Goal: Task Accomplishment & Management: Use online tool/utility

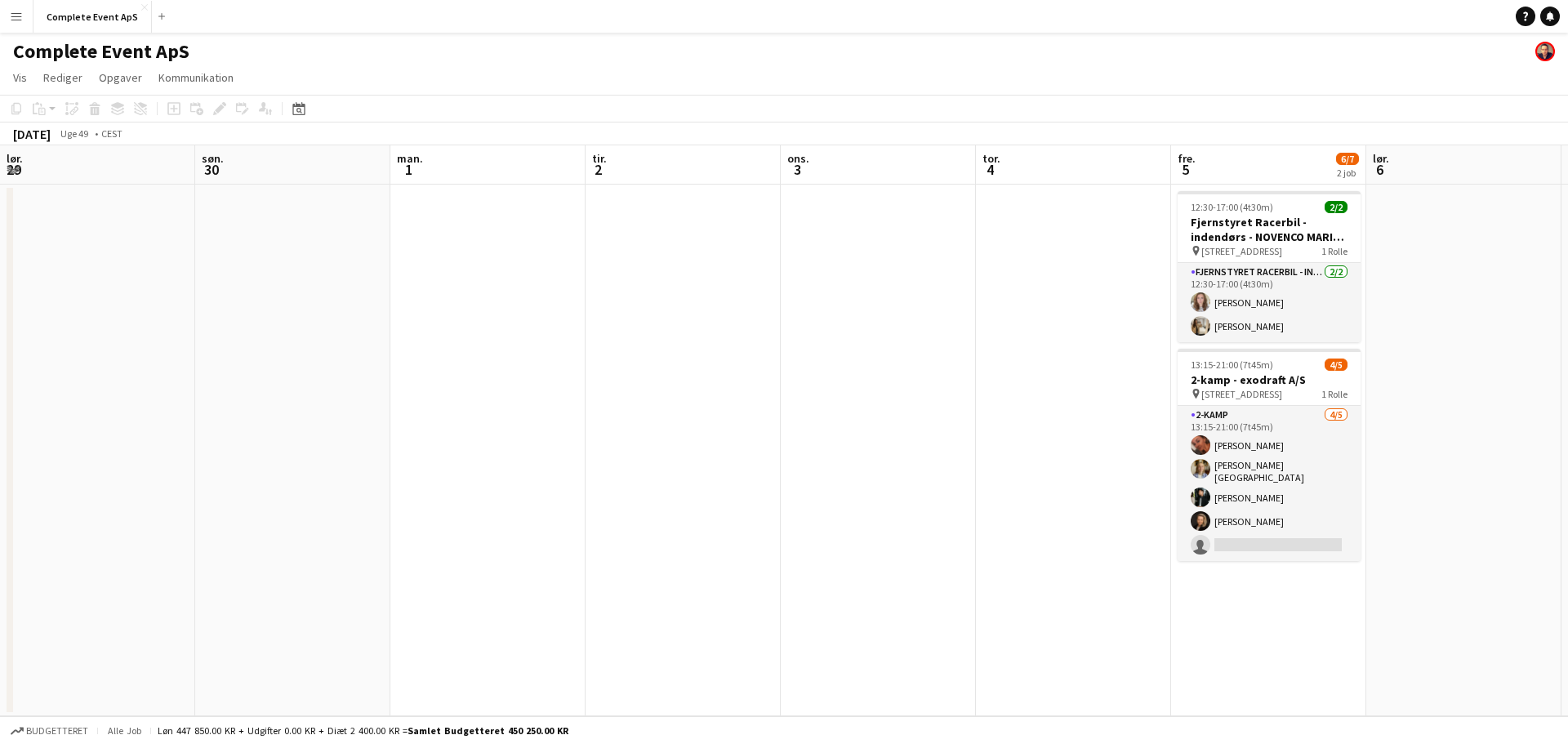
scroll to position [0, 562]
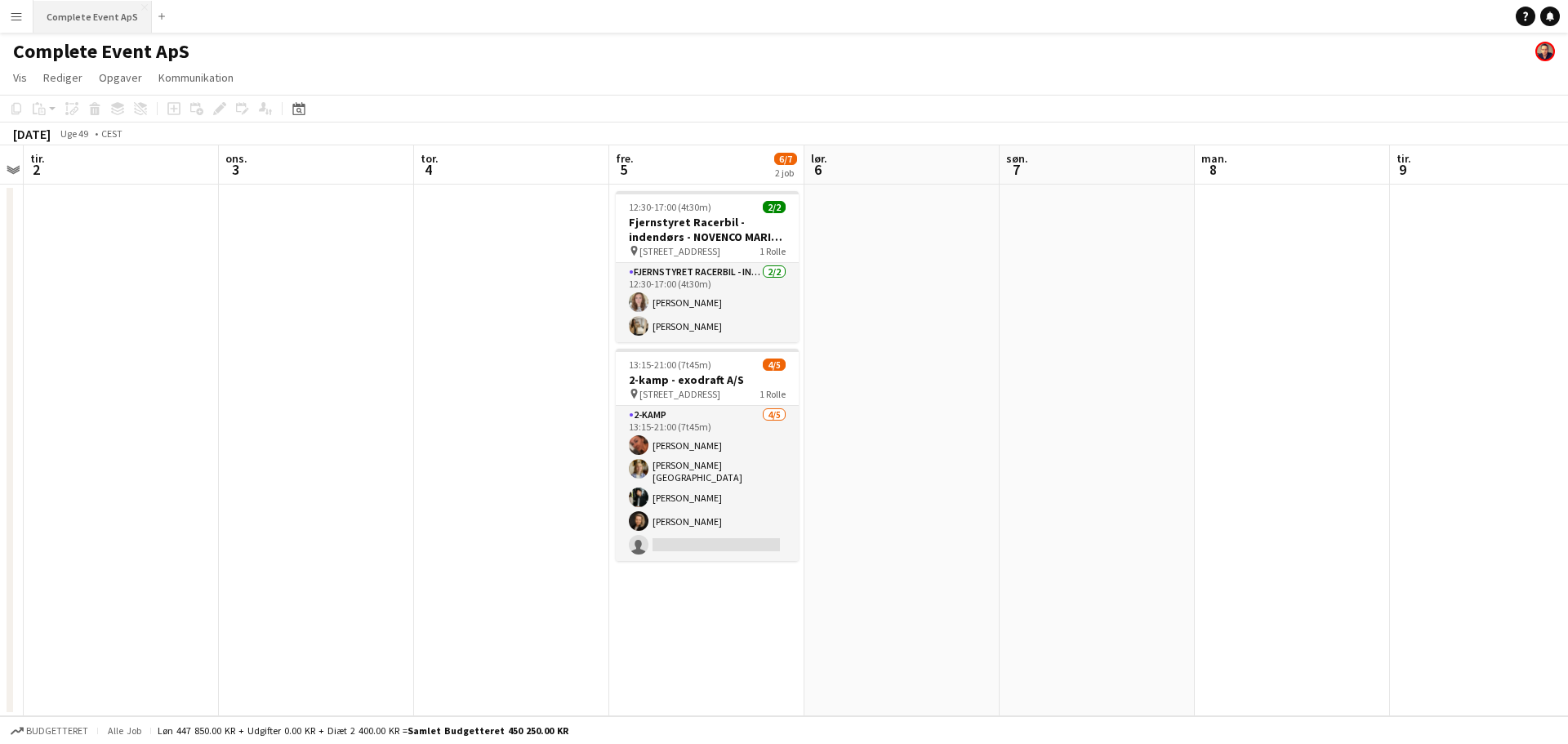
click at [105, 23] on button "Complete Event ApS Luk" at bounding box center [93, 17] width 118 height 32
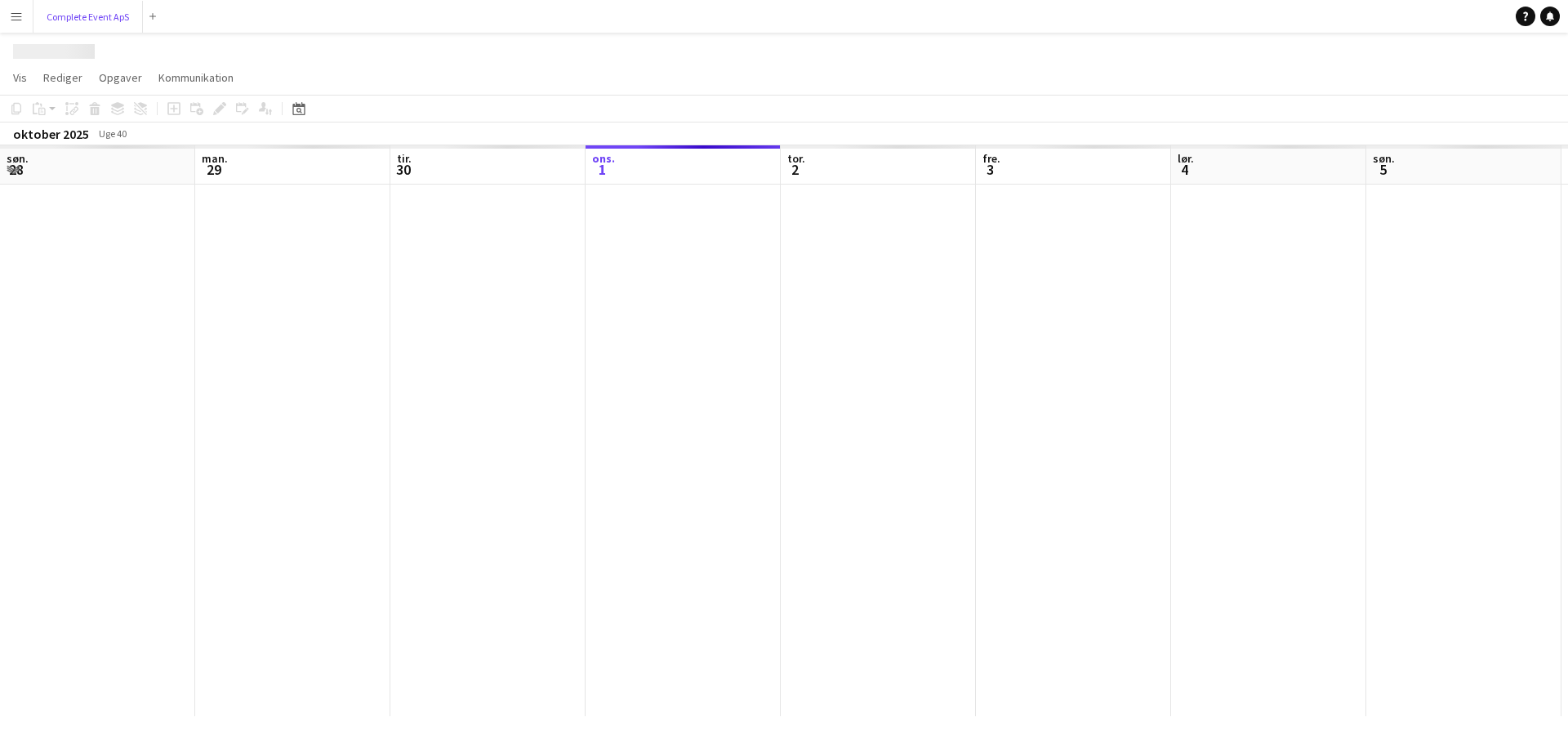
scroll to position [0, 390]
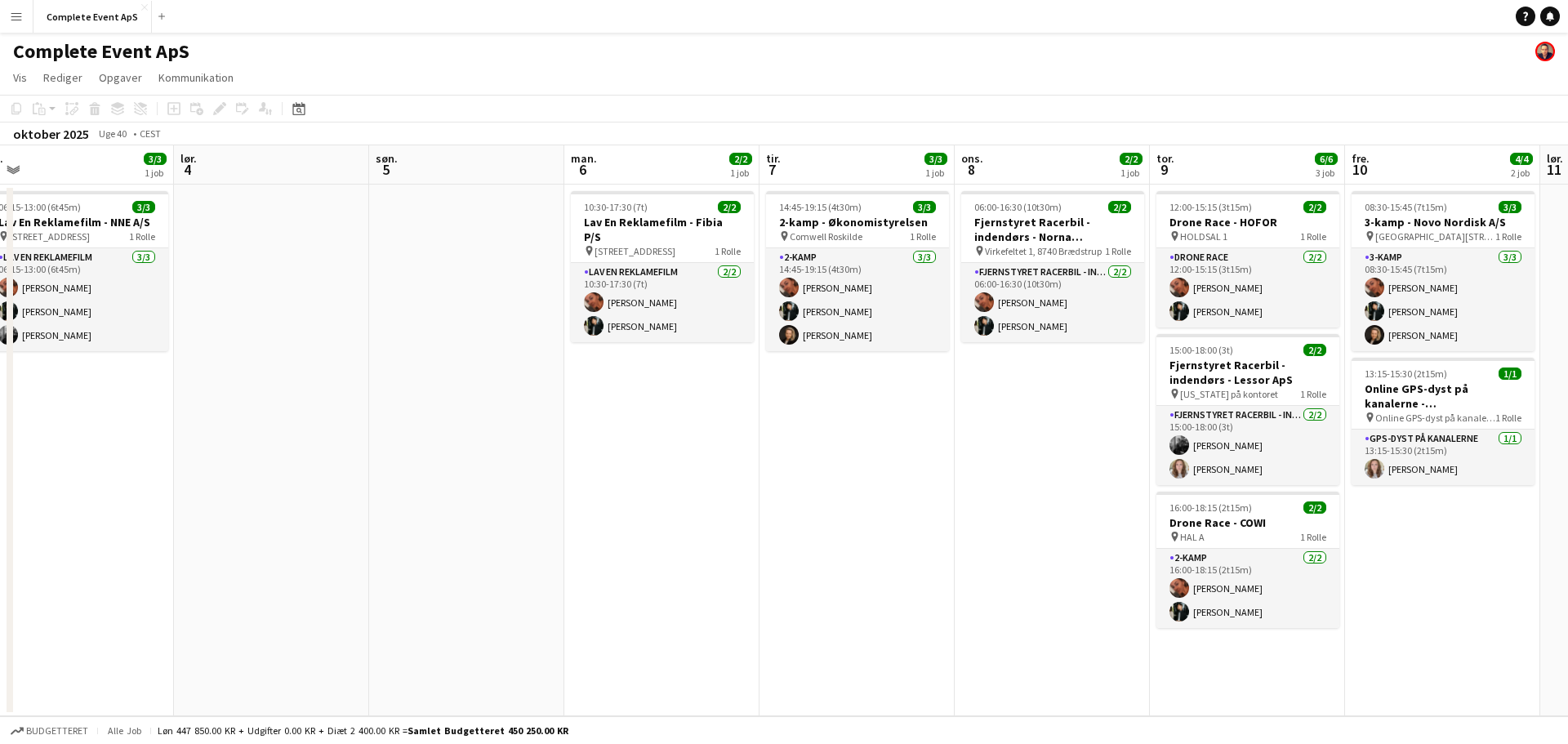
drag, startPoint x: 975, startPoint y: 517, endPoint x: 368, endPoint y: 552, distance: 608.0
click at [368, 552] on app-calendar-viewport "tir. 30 ons. 1 3/3 2 job tor. 2 5/5 3 job fre. 3 3/3 1 job lør. 4 søn. 5 man. 6…" at bounding box center [784, 430] width 1568 height 570
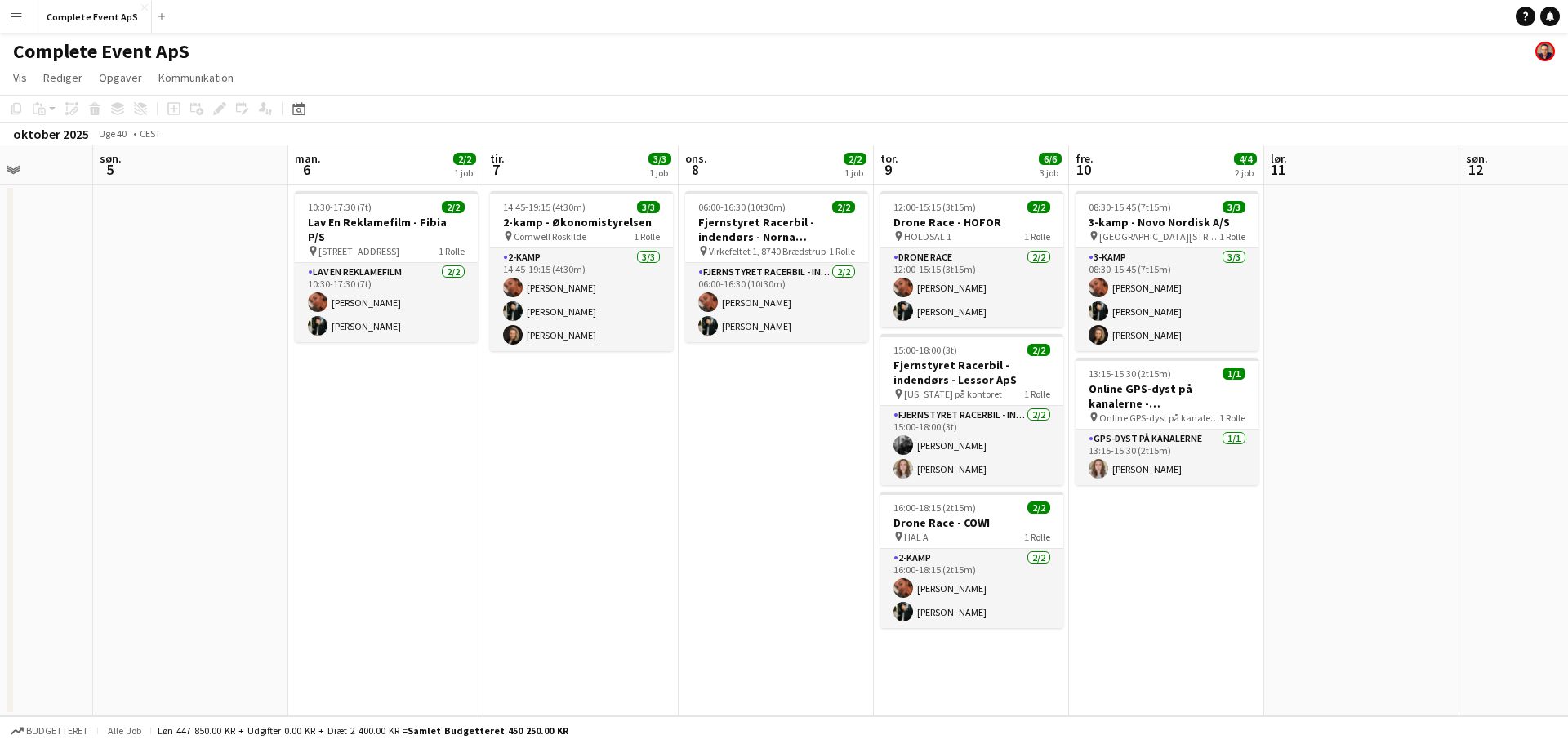
scroll to position [0, 493]
drag, startPoint x: 874, startPoint y: 472, endPoint x: 718, endPoint y: 446, distance: 158.2
click at [718, 446] on app-calendar-viewport "tor. 2 5/5 3 job fre. 3 3/3 1 job lør. 4 søn. 5 man. 6 2/2 1 job tir. 7 3/3 1 j…" at bounding box center [784, 430] width 1568 height 570
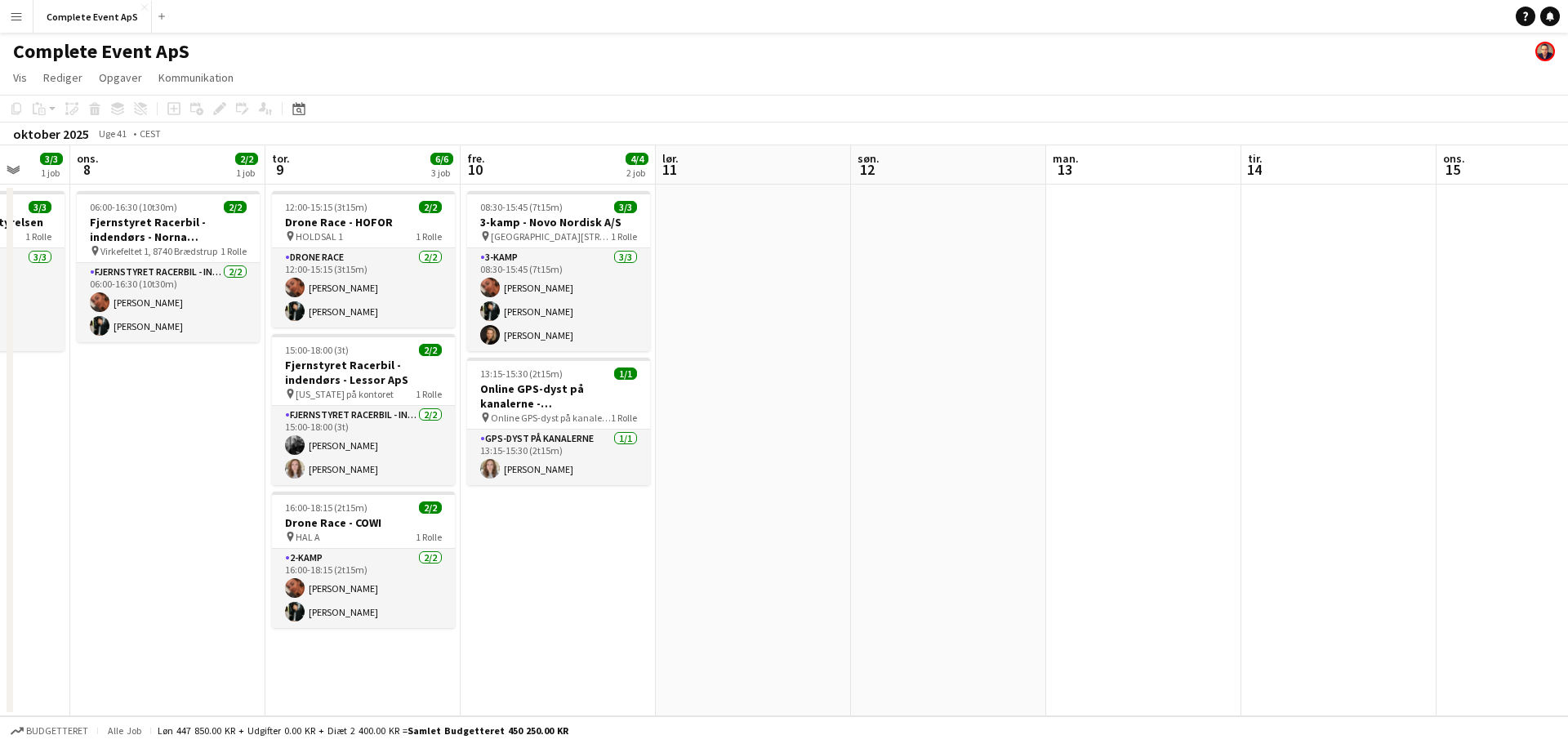
drag, startPoint x: 1038, startPoint y: 552, endPoint x: 444, endPoint y: 502, distance: 596.1
click at [444, 502] on app-calendar-viewport "søn. 5 man. 6 2/2 1 job tir. 7 3/3 1 job ons. 8 2/2 1 job tor. 9 6/6 3 job fre.…" at bounding box center [784, 430] width 1568 height 570
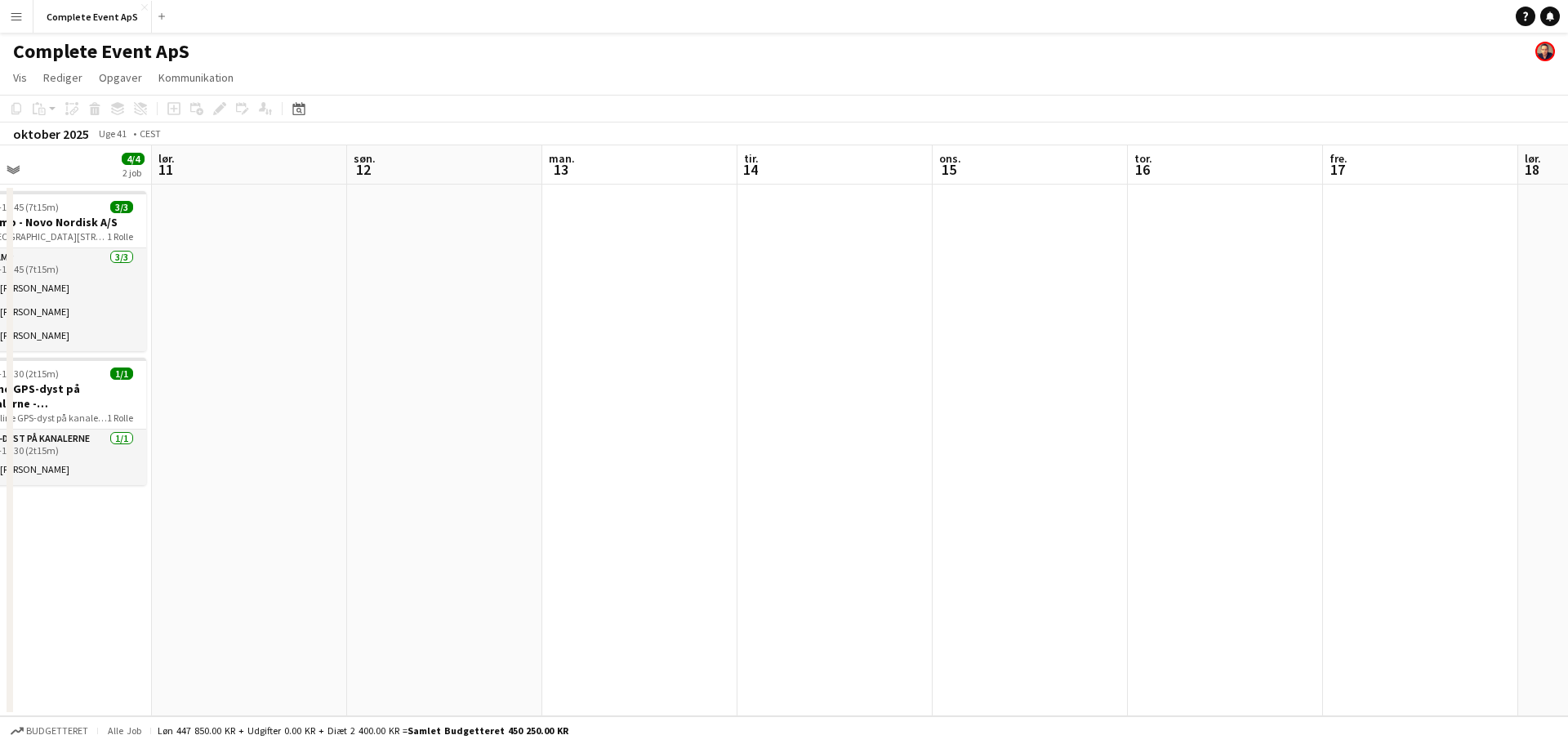
drag, startPoint x: 1182, startPoint y: 570, endPoint x: 423, endPoint y: 471, distance: 765.4
click at [426, 471] on app-calendar-viewport "ons. 8 2/2 1 job tor. 9 6/6 3 job fre. 10 4/4 2 job lør. 11 søn. 12 man. 13 tir…" at bounding box center [784, 430] width 1568 height 570
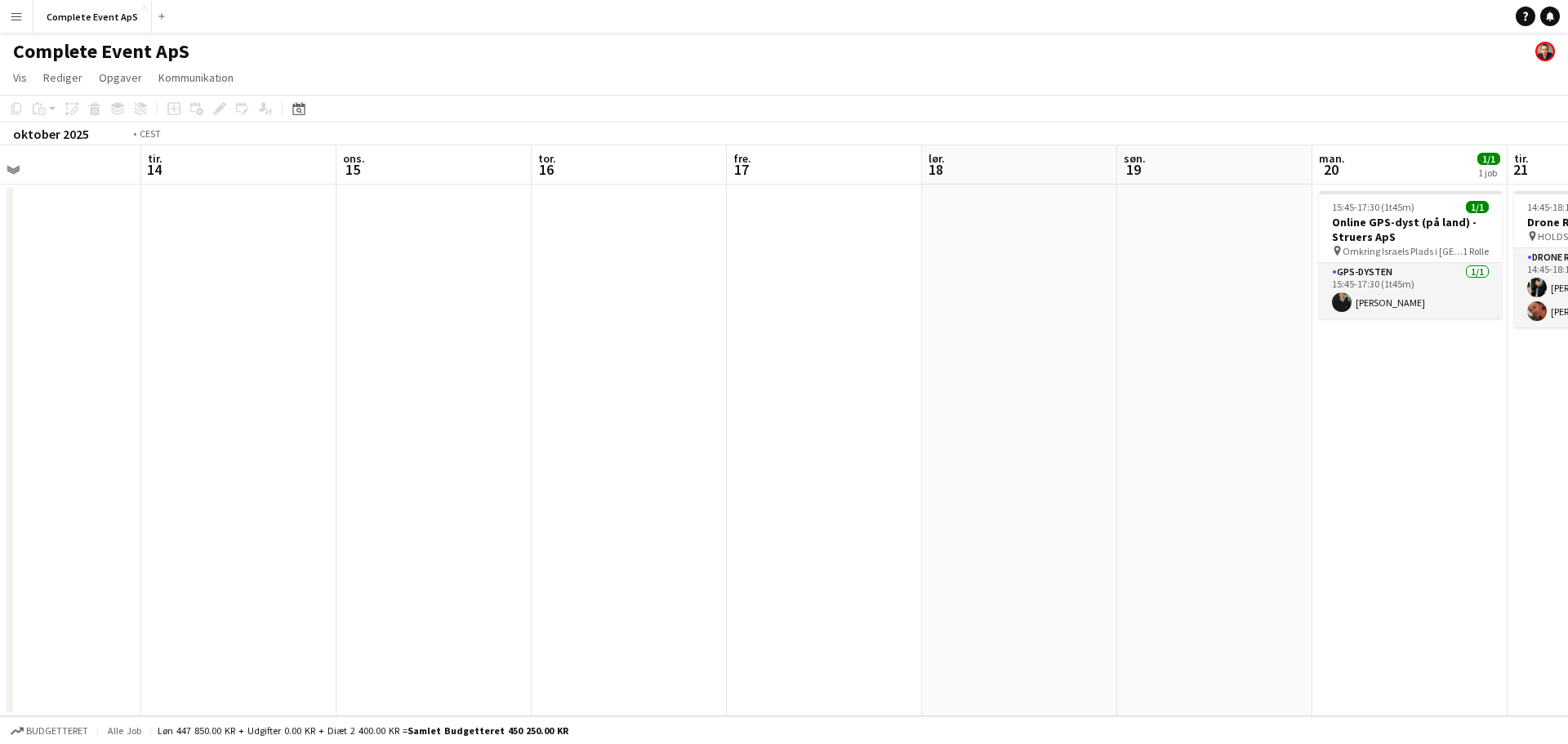
click at [425, 472] on app-calendar-viewport "fre. 10 4/4 2 job lør. 11 søn. 12 man. 13 tir. 14 ons. 15 tor. 16 fre. 17 lør. …" at bounding box center [784, 430] width 1568 height 570
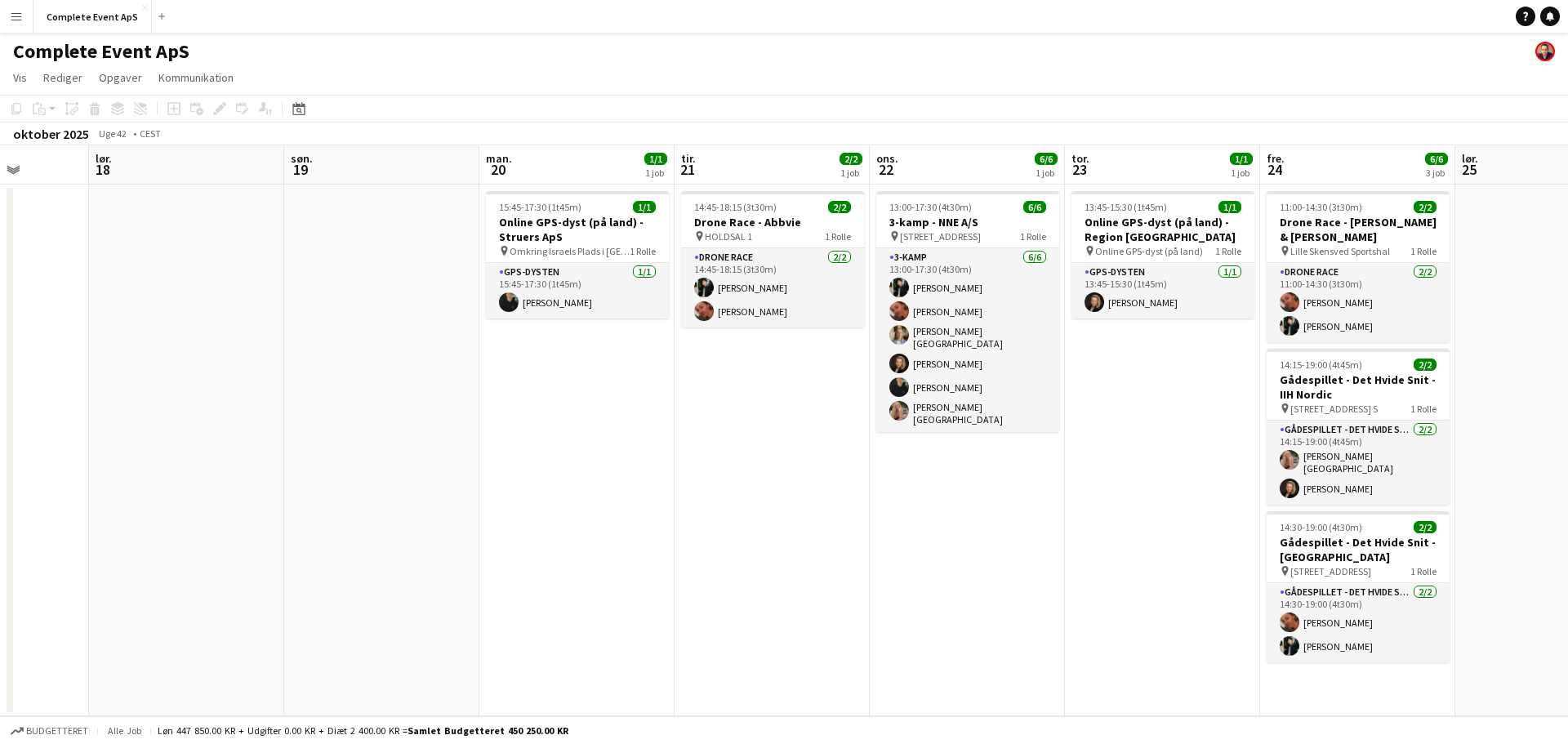
drag, startPoint x: 1037, startPoint y: 527, endPoint x: 450, endPoint y: 460, distance: 590.8
click at [452, 463] on app-calendar-viewport "tir. 14 ons. 15 tor. 16 fre. 17 lør. 18 søn. 19 man. 20 1/1 1 job tir. 21 2/2 1…" at bounding box center [784, 430] width 1568 height 570
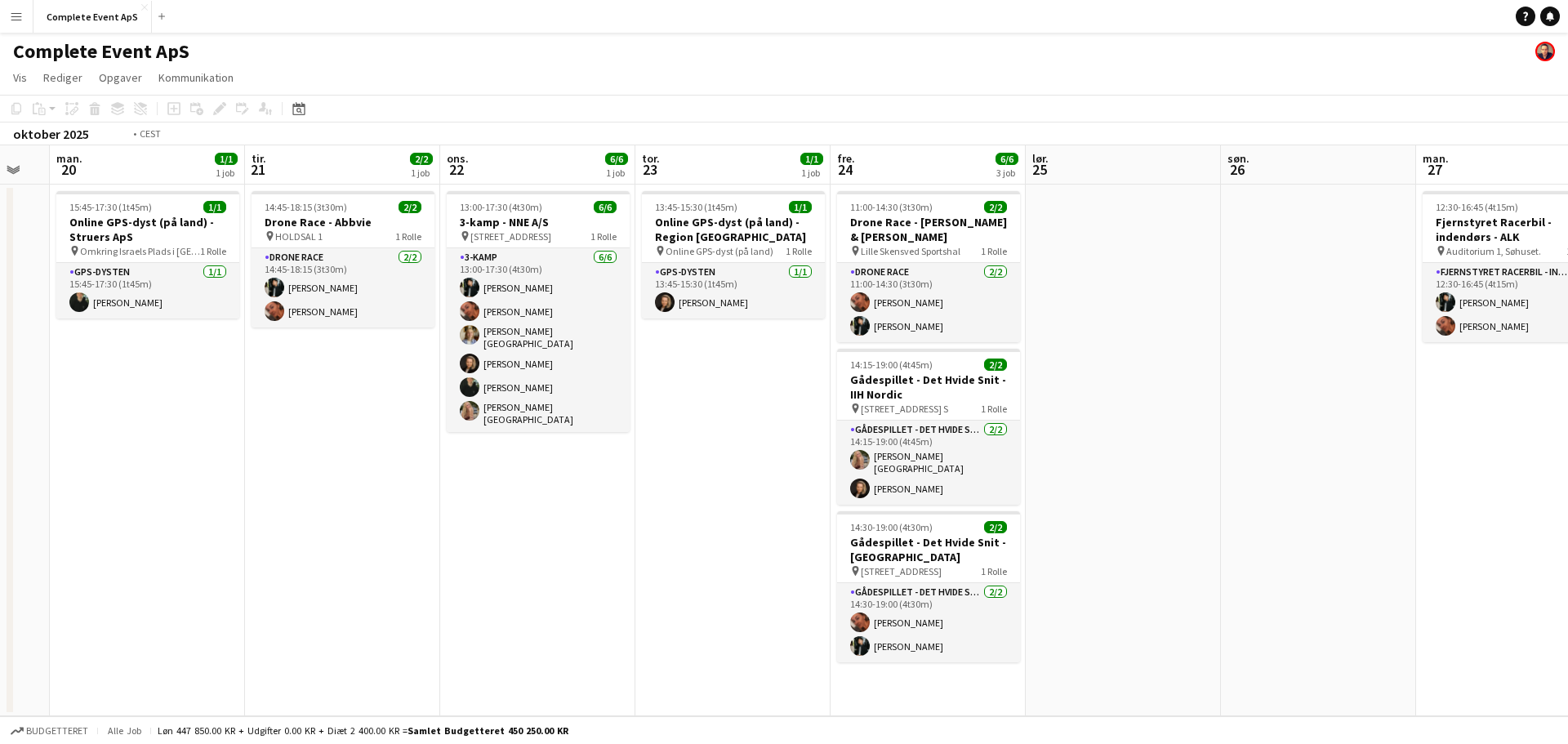
drag, startPoint x: 1234, startPoint y: 555, endPoint x: 549, endPoint y: 495, distance: 687.6
click at [382, 477] on app-calendar-viewport "fre. 17 lør. 18 søn. 19 man. 20 1/1 1 job tir. 21 2/2 1 job ons. 22 6/6 1 job t…" at bounding box center [784, 430] width 1568 height 570
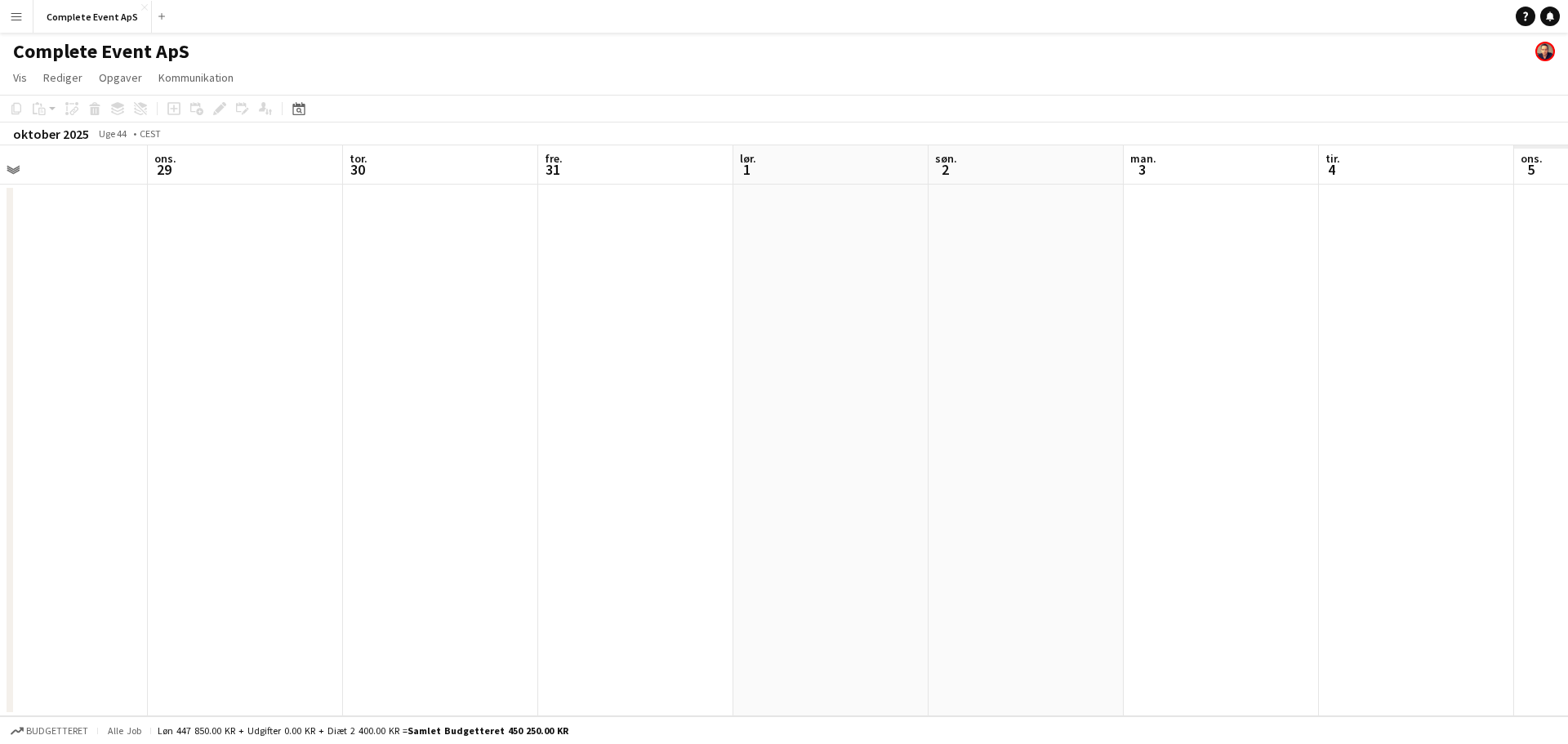
drag, startPoint x: 1050, startPoint y: 521, endPoint x: 124, endPoint y: 464, distance: 927.8
click at [124, 464] on app-calendar-viewport "søn. 26 man. 27 2/2 1 job tir. 28 ons. 29 tor. 30 fre. 31 lør. 1 søn. 2 man. 3 …" at bounding box center [784, 430] width 1568 height 570
drag, startPoint x: 437, startPoint y: 501, endPoint x: 259, endPoint y: 476, distance: 179.7
click at [257, 477] on app-calendar-viewport "søn. 26 man. 27 2/2 1 job tir. 28 ons. 29 tor. 30 fre. 31 lør. 1 søn. 2 man. 3 …" at bounding box center [784, 430] width 1568 height 570
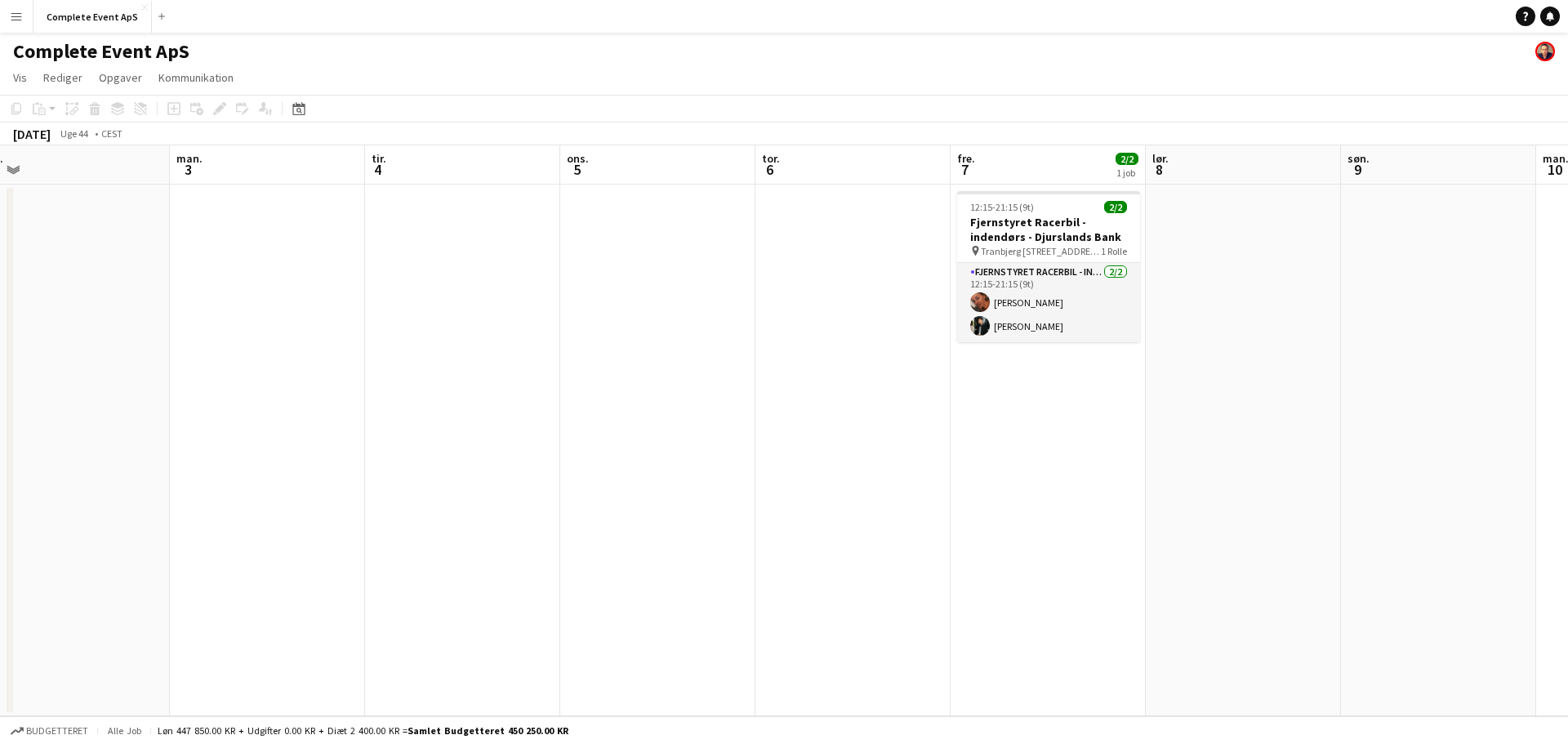
drag, startPoint x: 247, startPoint y: 521, endPoint x: 207, endPoint y: 516, distance: 40.3
click at [196, 518] on app-calendar-viewport "fre. 31 lør. 1 søn. 2 man. 3 tir. 4 ons. 5 tor. 6 fre. 7 2/2 1 job lør. 8 søn. …" at bounding box center [784, 430] width 1568 height 570
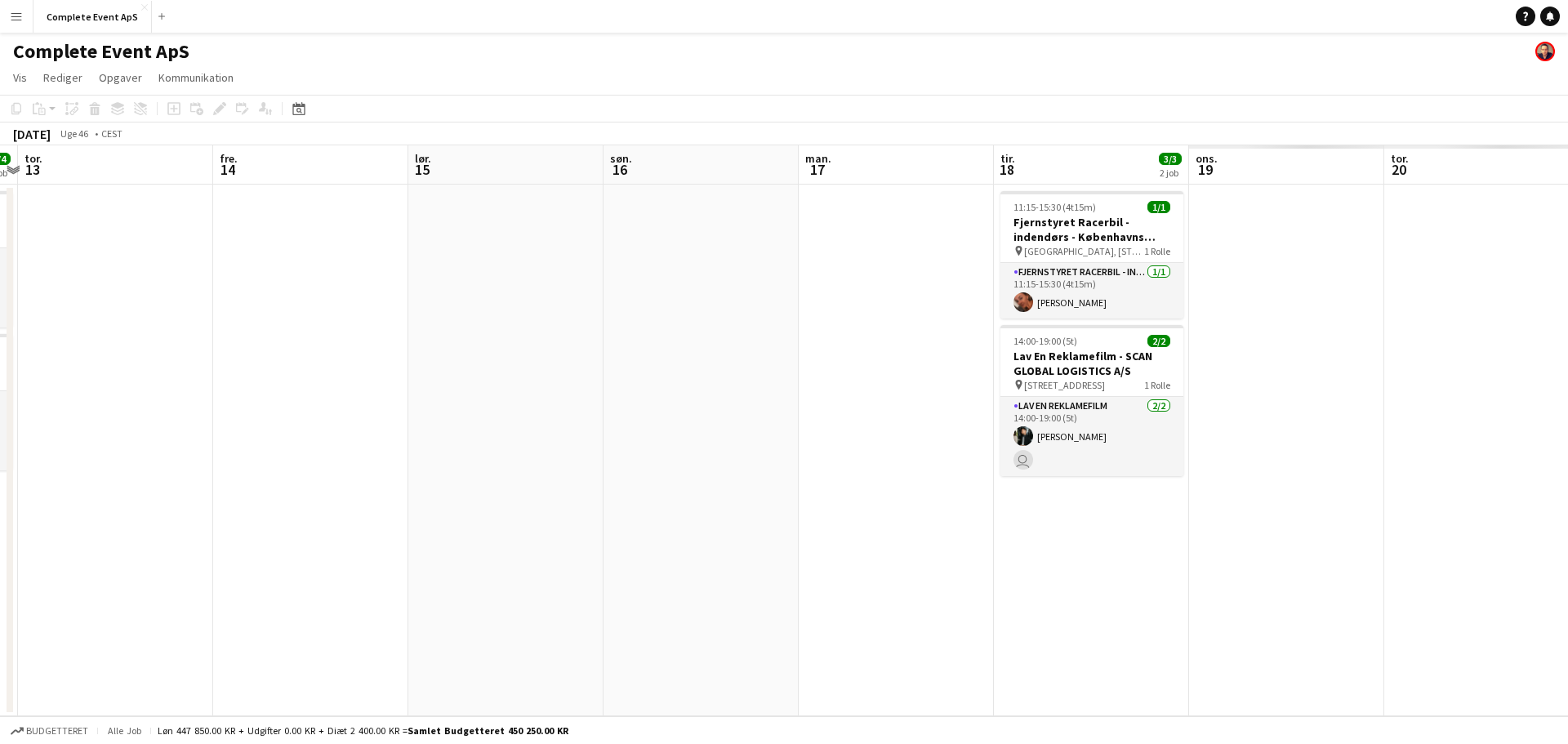
drag, startPoint x: 1145, startPoint y: 596, endPoint x: 951, endPoint y: 570, distance: 195.7
click at [352, 531] on app-calendar-viewport "man. 10 tir. 11 ons. 12 4/4 2 job tor. 13 fre. 14 lør. 15 søn. 16 man. 17 tir. …" at bounding box center [784, 430] width 1568 height 570
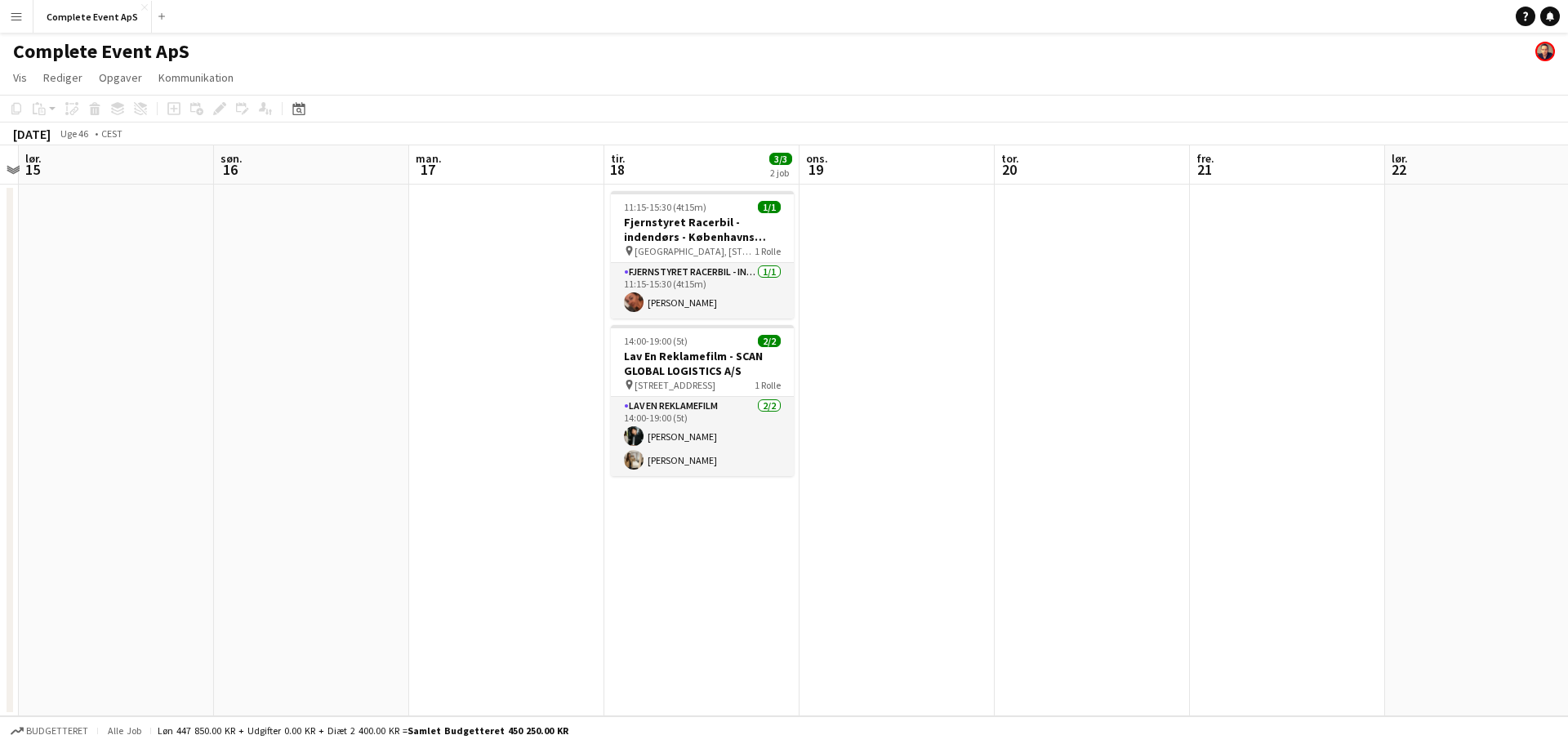
drag, startPoint x: 596, startPoint y: 539, endPoint x: 639, endPoint y: 534, distance: 43.3
click at [443, 515] on app-calendar-viewport "ons. 12 4/4 2 job tor. 13 fre. 14 lør. 15 søn. 16 man. 17 tir. 18 3/3 2 job ons…" at bounding box center [784, 430] width 1568 height 570
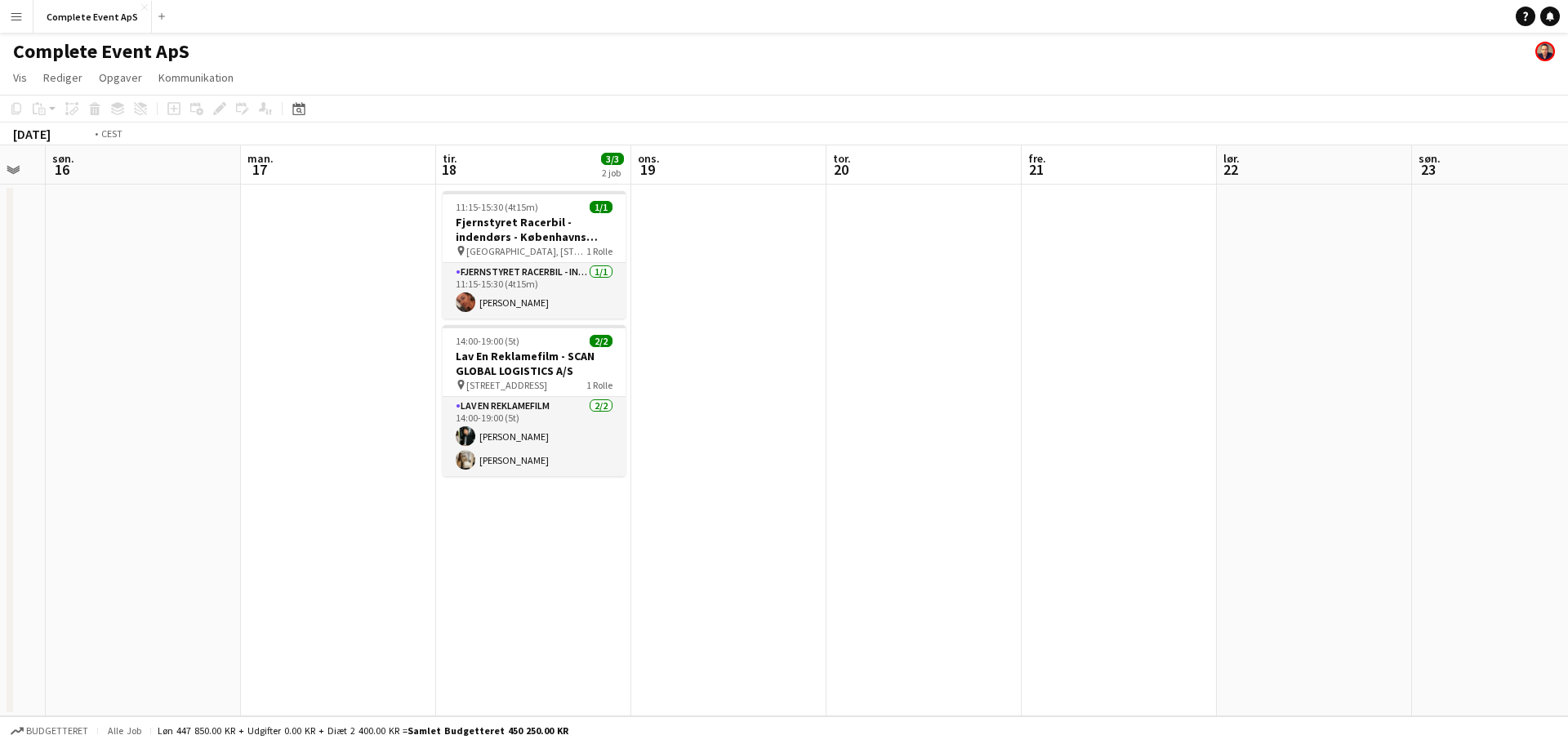
drag, startPoint x: 1203, startPoint y: 581, endPoint x: 286, endPoint y: 505, distance: 920.1
click at [285, 507] on app-calendar-viewport "tor. 13 fre. 14 lør. 15 søn. 16 man. 17 tir. 18 3/3 2 job ons. 19 tor. 20 fre. …" at bounding box center [784, 430] width 1568 height 570
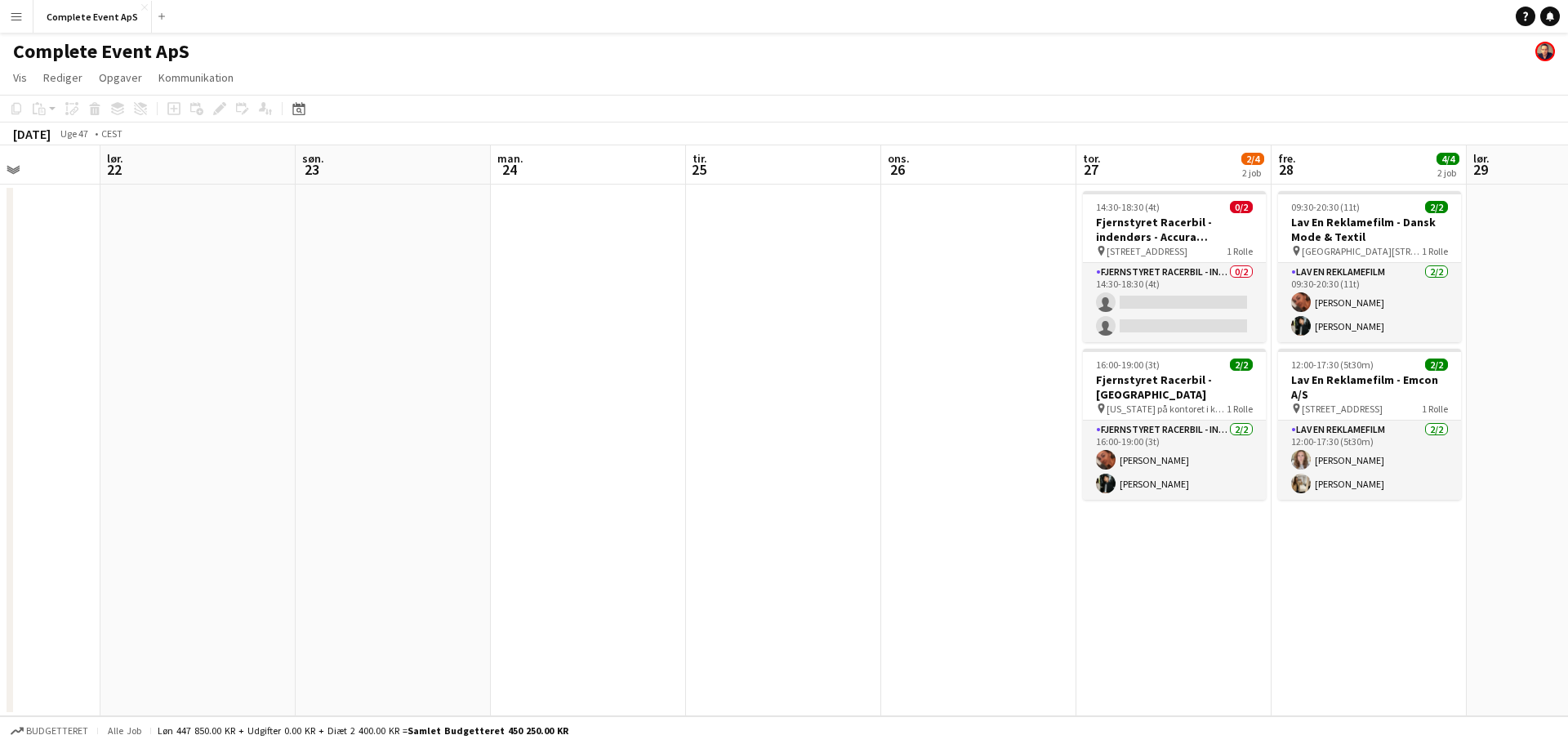
scroll to position [0, 534]
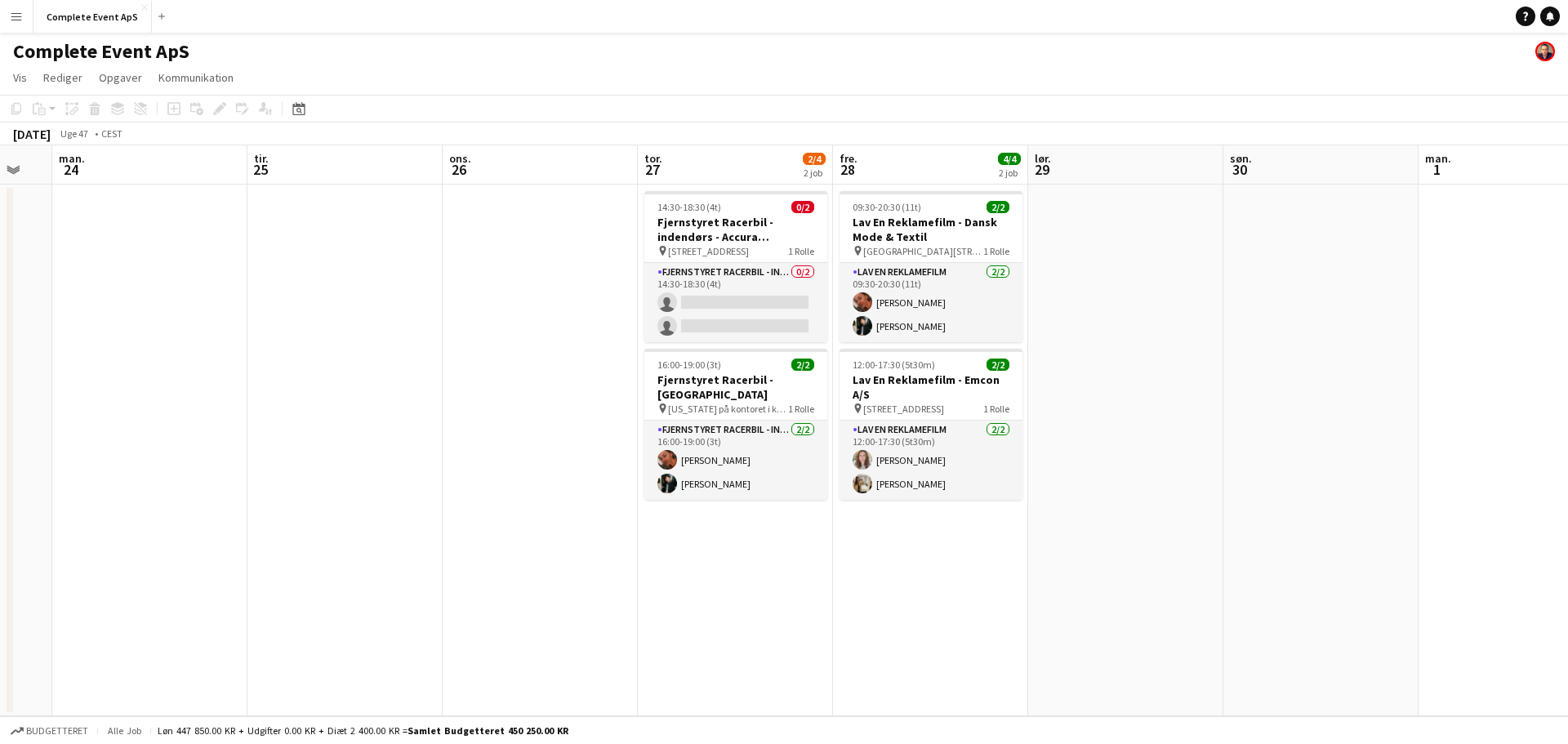
drag, startPoint x: 976, startPoint y: 569, endPoint x: 658, endPoint y: 547, distance: 318.8
click at [658, 547] on app-calendar-viewport "fre. 21 lør. 22 søn. 23 man. 24 tir. 25 ons. 26 tor. 27 2/4 2 job fre. 28 4/4 2…" at bounding box center [784, 430] width 1568 height 570
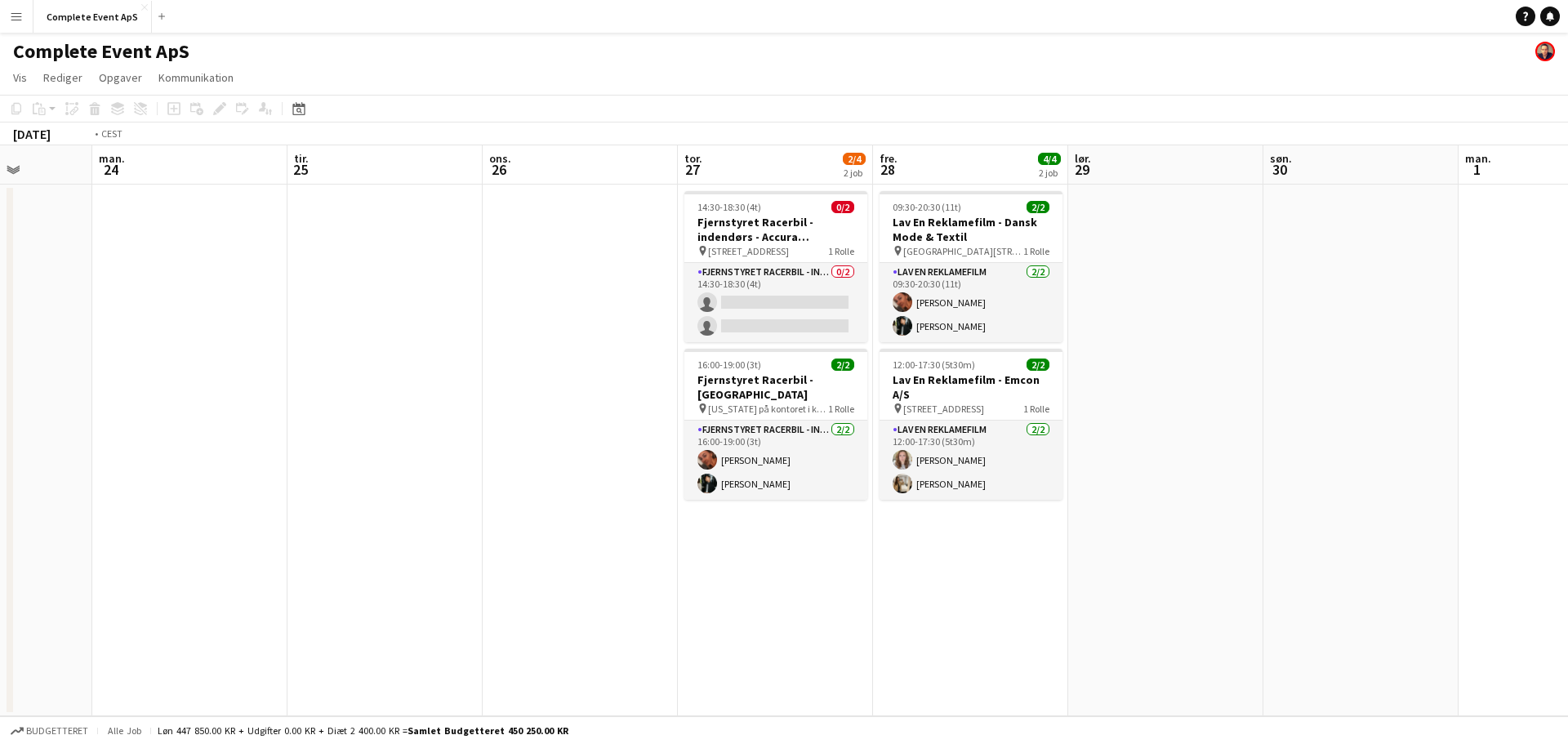
drag, startPoint x: 1334, startPoint y: 563, endPoint x: 487, endPoint y: 457, distance: 853.6
click at [511, 463] on app-calendar-viewport "fre. 21 lør. 22 søn. 23 man. 24 tir. 25 ons. 26 tor. 27 2/4 2 job fre. 28 4/4 2…" at bounding box center [784, 430] width 1568 height 570
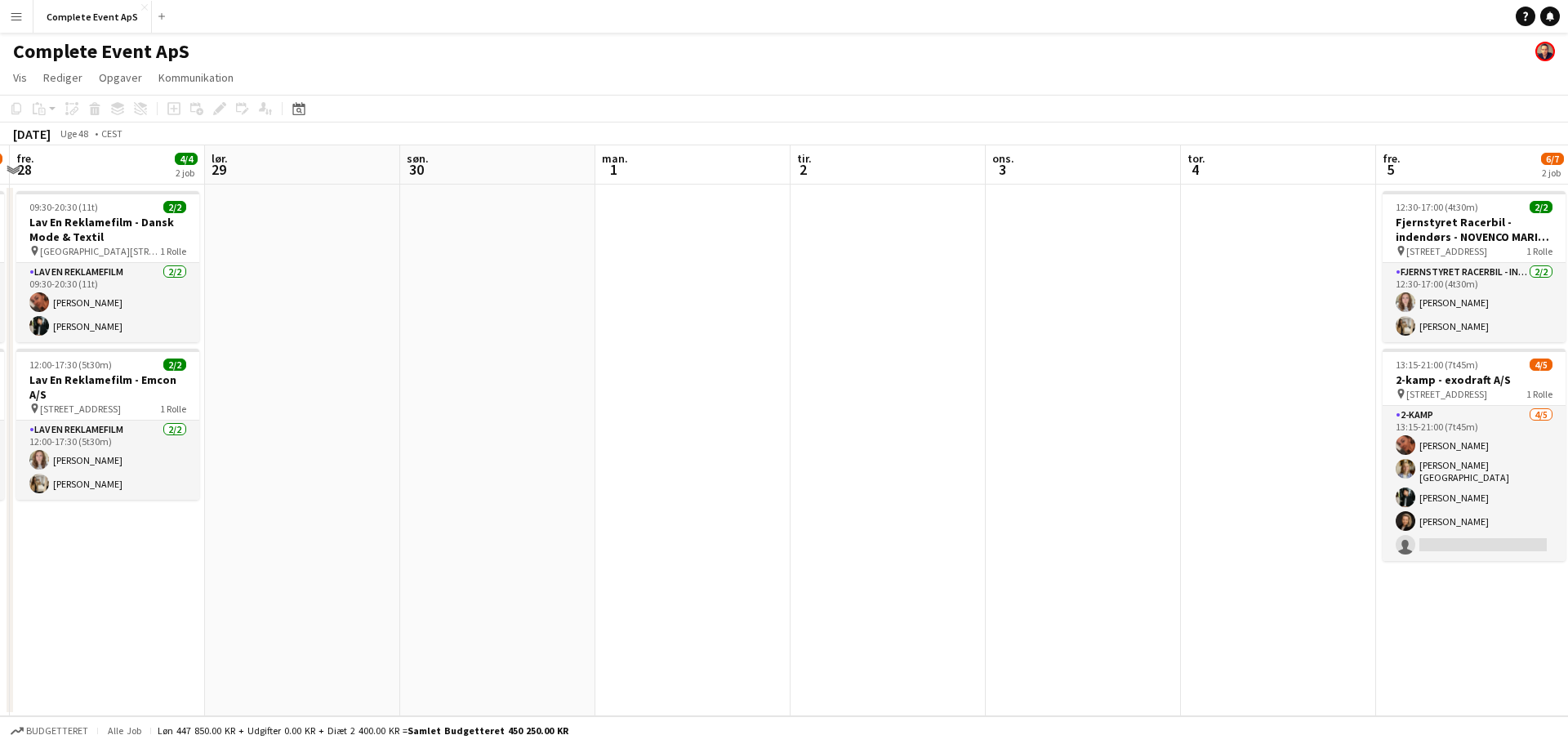
scroll to position [0, 563]
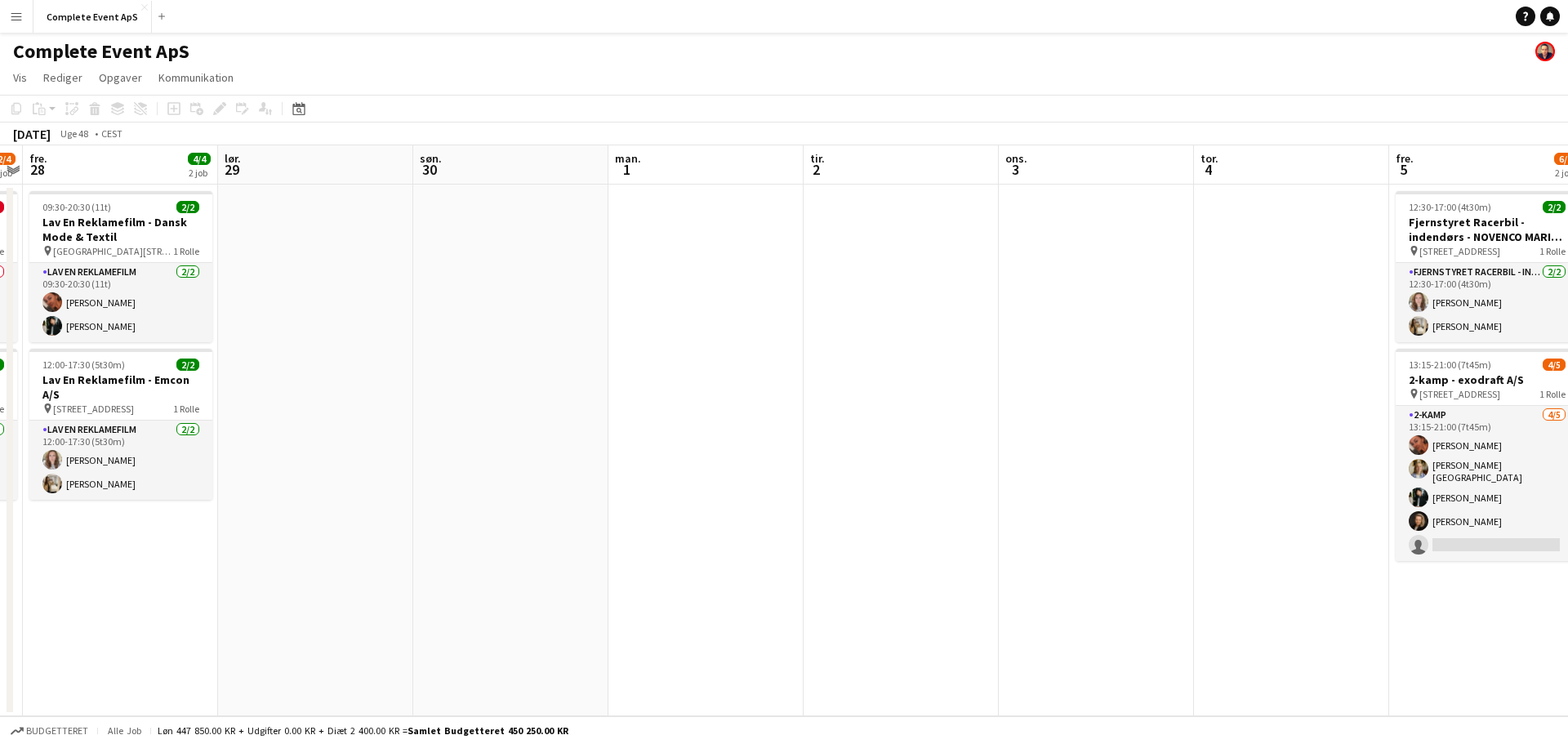
drag, startPoint x: 947, startPoint y: 427, endPoint x: 506, endPoint y: 395, distance: 442.2
click at [506, 395] on app-calendar-viewport "tir. 25 ons. 26 tor. 27 2/4 2 job fre. 28 4/4 2 job lør. 29 søn. 30 man. 1 tir.…" at bounding box center [784, 430] width 1568 height 570
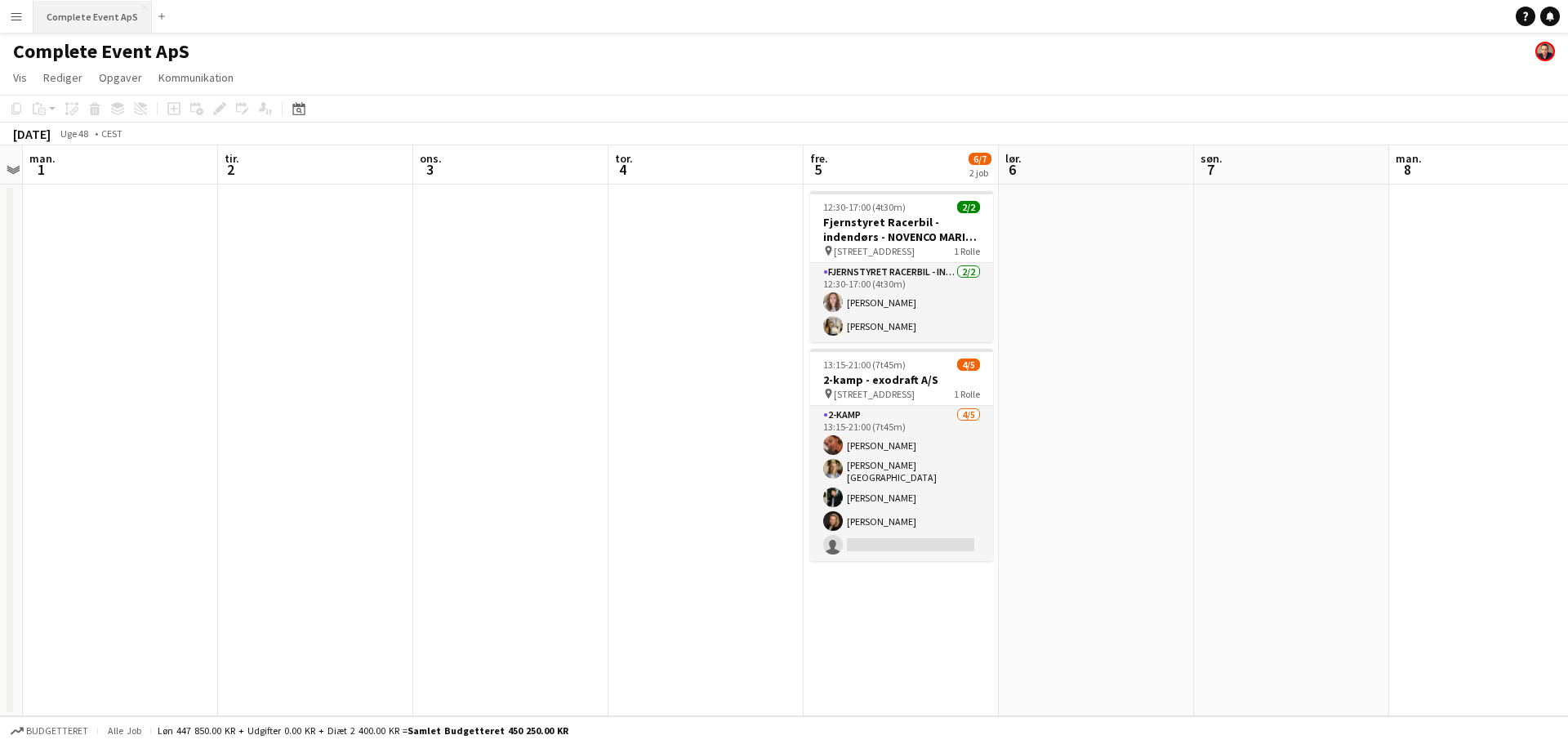
click at [91, 20] on button "Complete Event ApS Luk" at bounding box center [93, 17] width 118 height 32
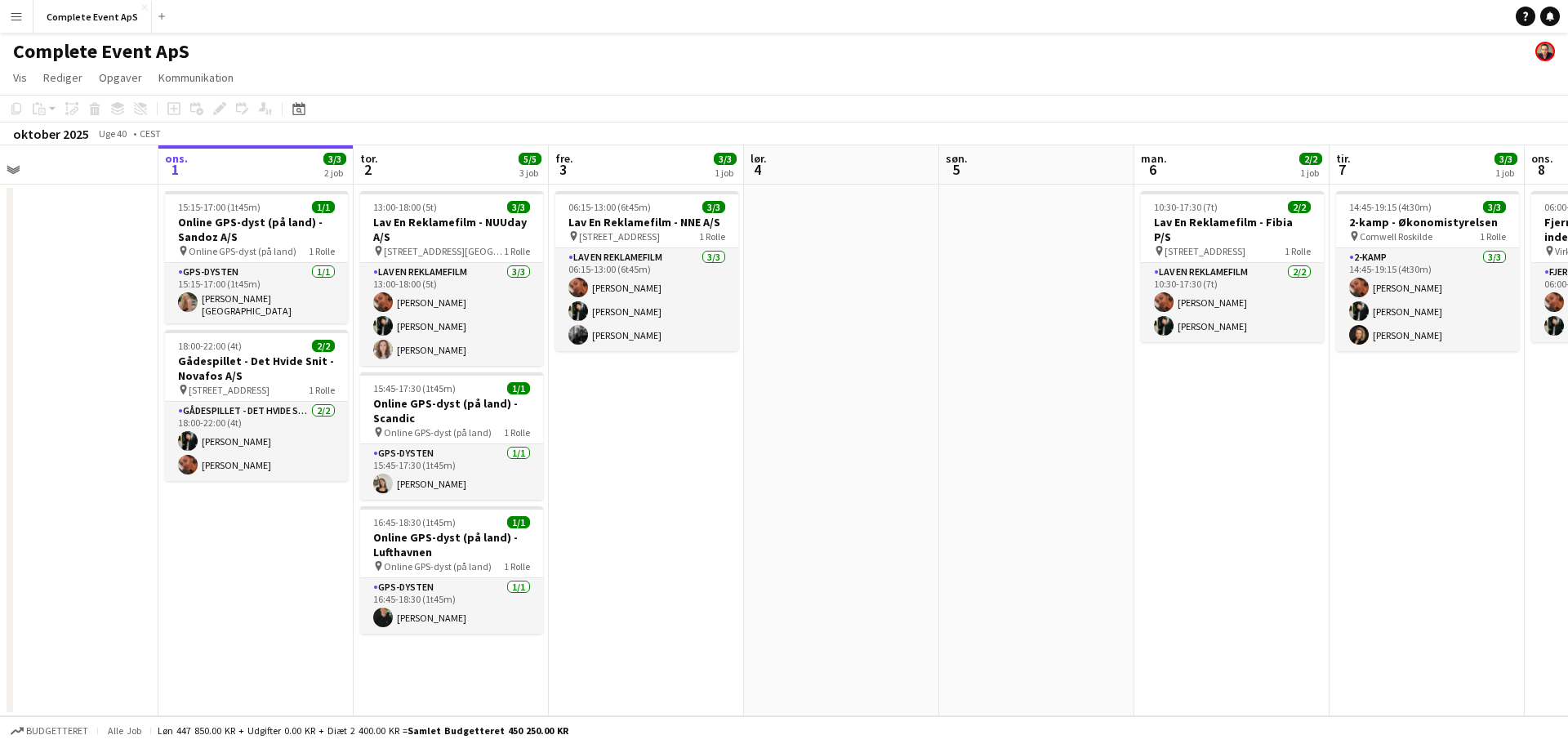
scroll to position [0, 478]
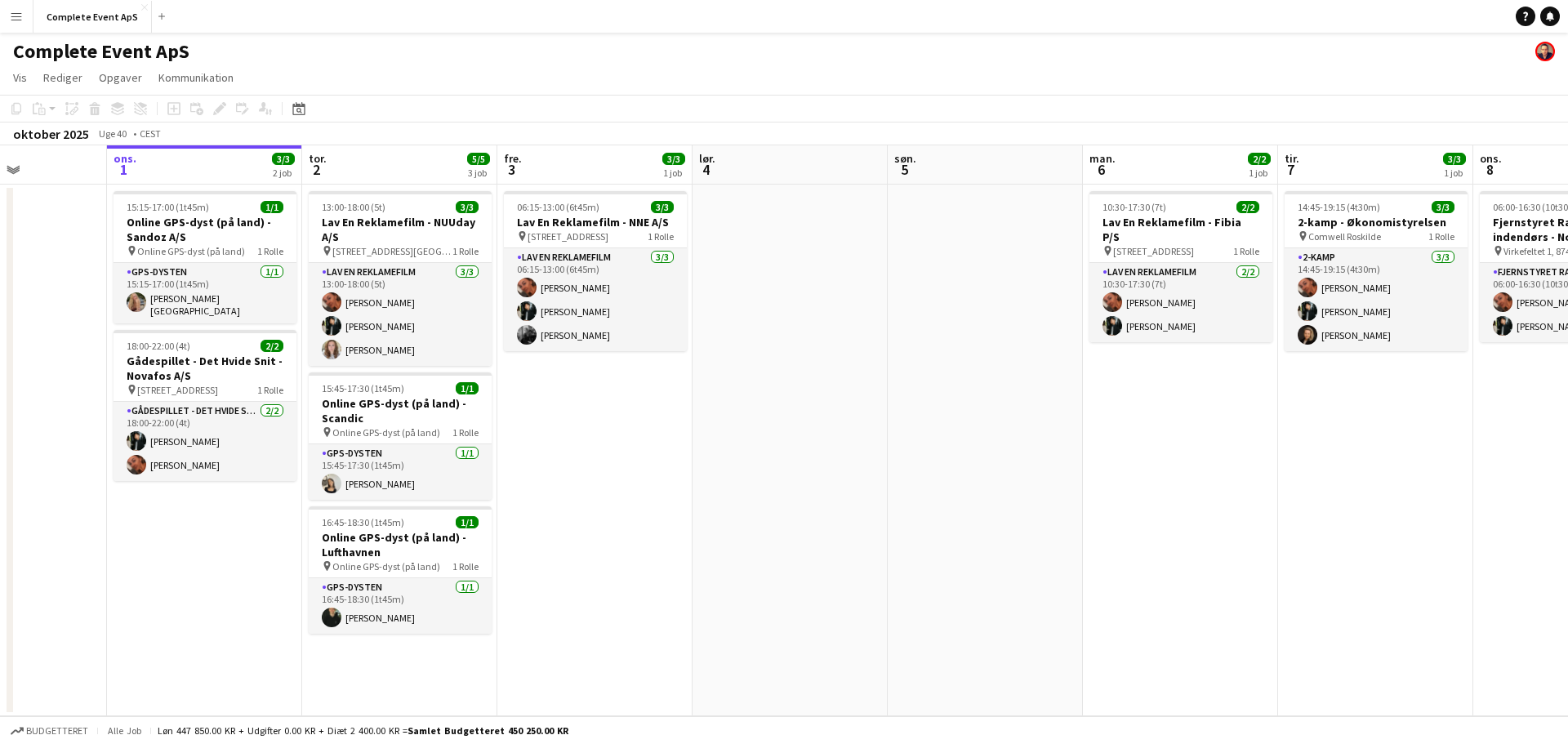
drag, startPoint x: 1063, startPoint y: 418, endPoint x: 0, endPoint y: 380, distance: 1063.7
click at [0, 380] on app-calendar-viewport "søn. 28 man. 29 tir. 30 ons. 1 3/3 2 job tor. 2 5/5 3 job fre. 3 3/3 1 job lør.…" at bounding box center [784, 430] width 1568 height 570
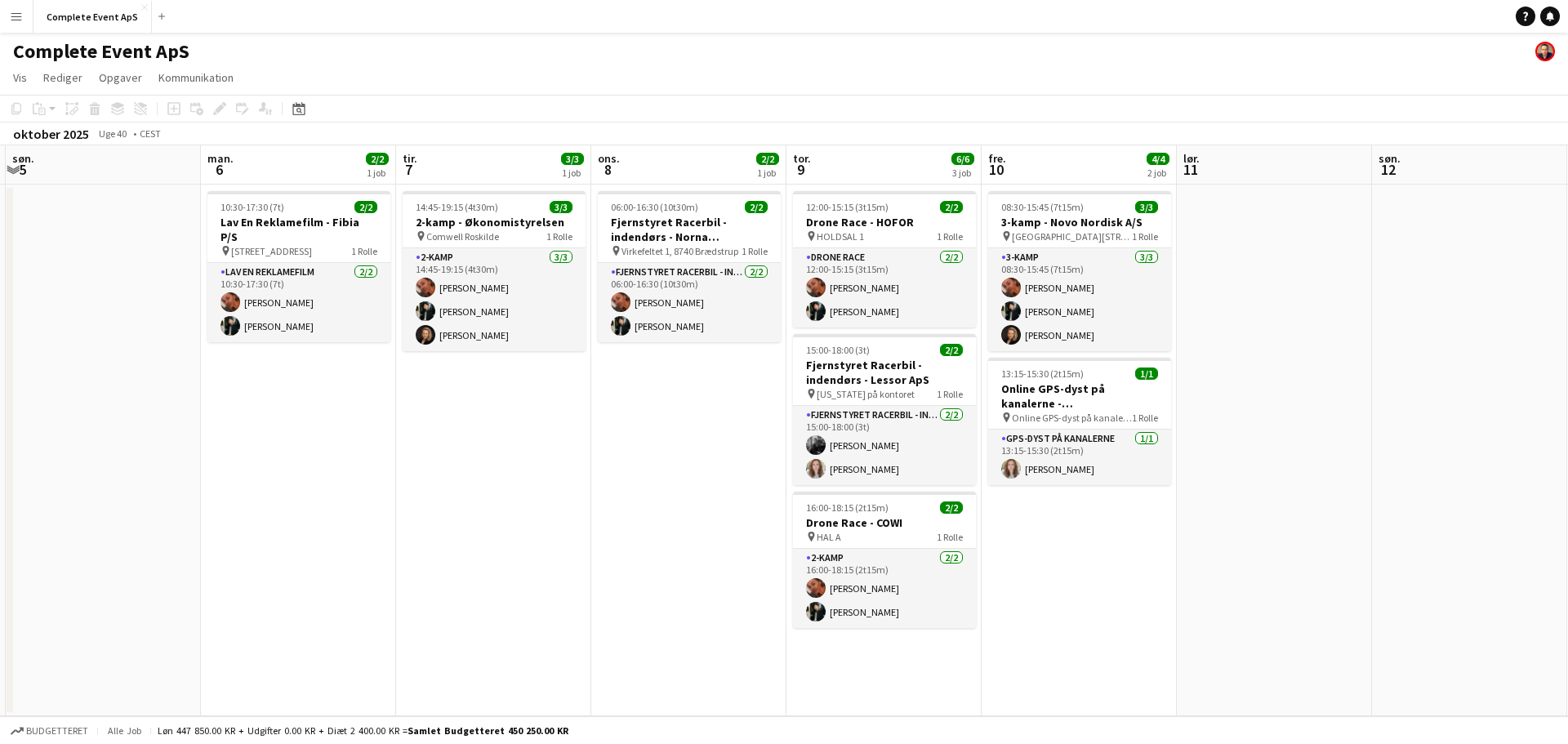
drag, startPoint x: 1214, startPoint y: 554, endPoint x: 1406, endPoint y: 552, distance: 192.0
click at [1404, 552] on app-calendar-viewport "fre. 3 3/3 1 job lør. 4 søn. 5 man. 6 2/2 1 job tir. 7 3/3 1 job ons. 8 2/2 1 j…" at bounding box center [784, 430] width 1568 height 570
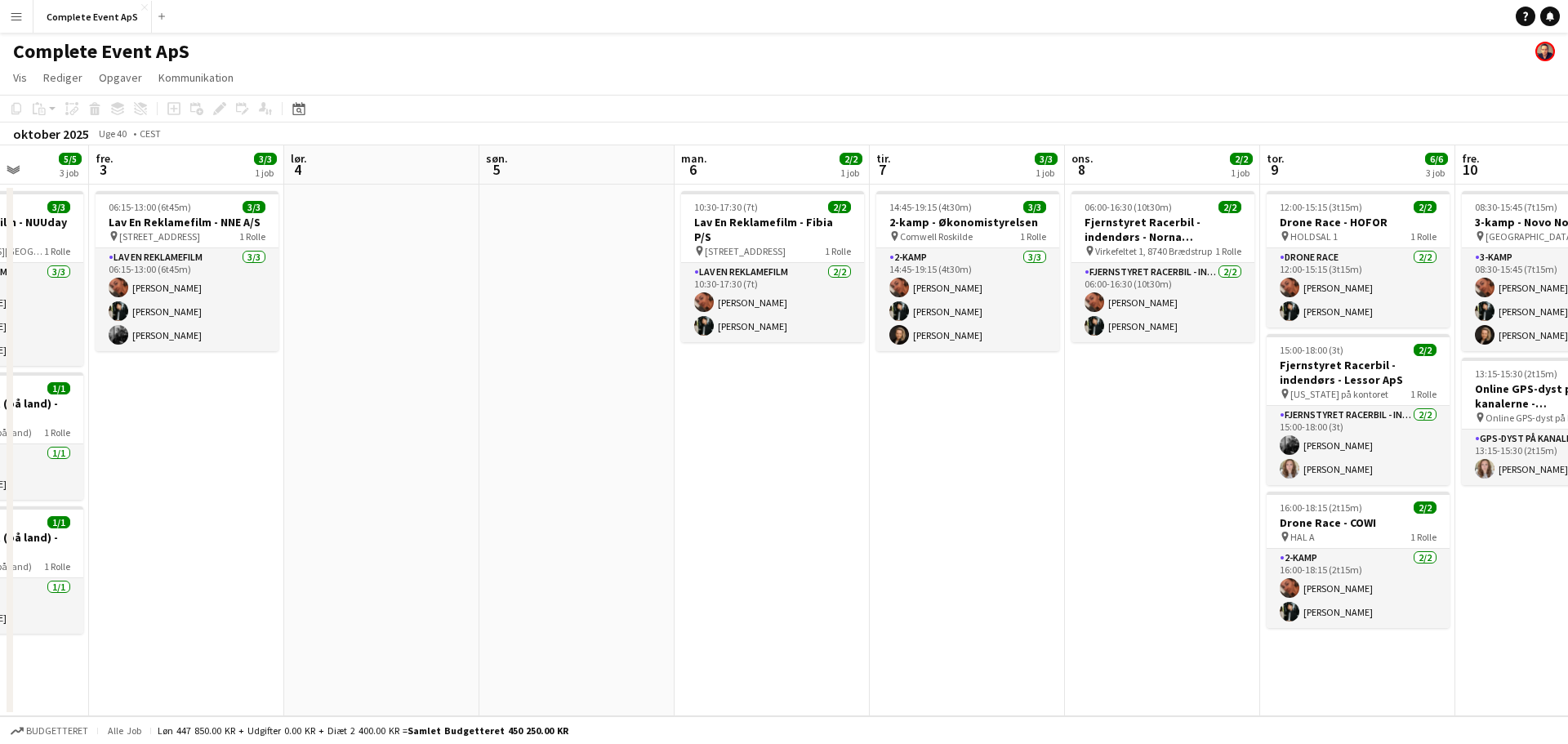
drag, startPoint x: 398, startPoint y: 496, endPoint x: 0, endPoint y: 434, distance: 402.8
click at [0, 434] on app-calendar-viewport "man. 29 tir. 30 ons. 1 3/3 2 job tor. 2 5/5 3 job fre. 3 3/3 1 job lør. 4 søn. …" at bounding box center [784, 430] width 1568 height 570
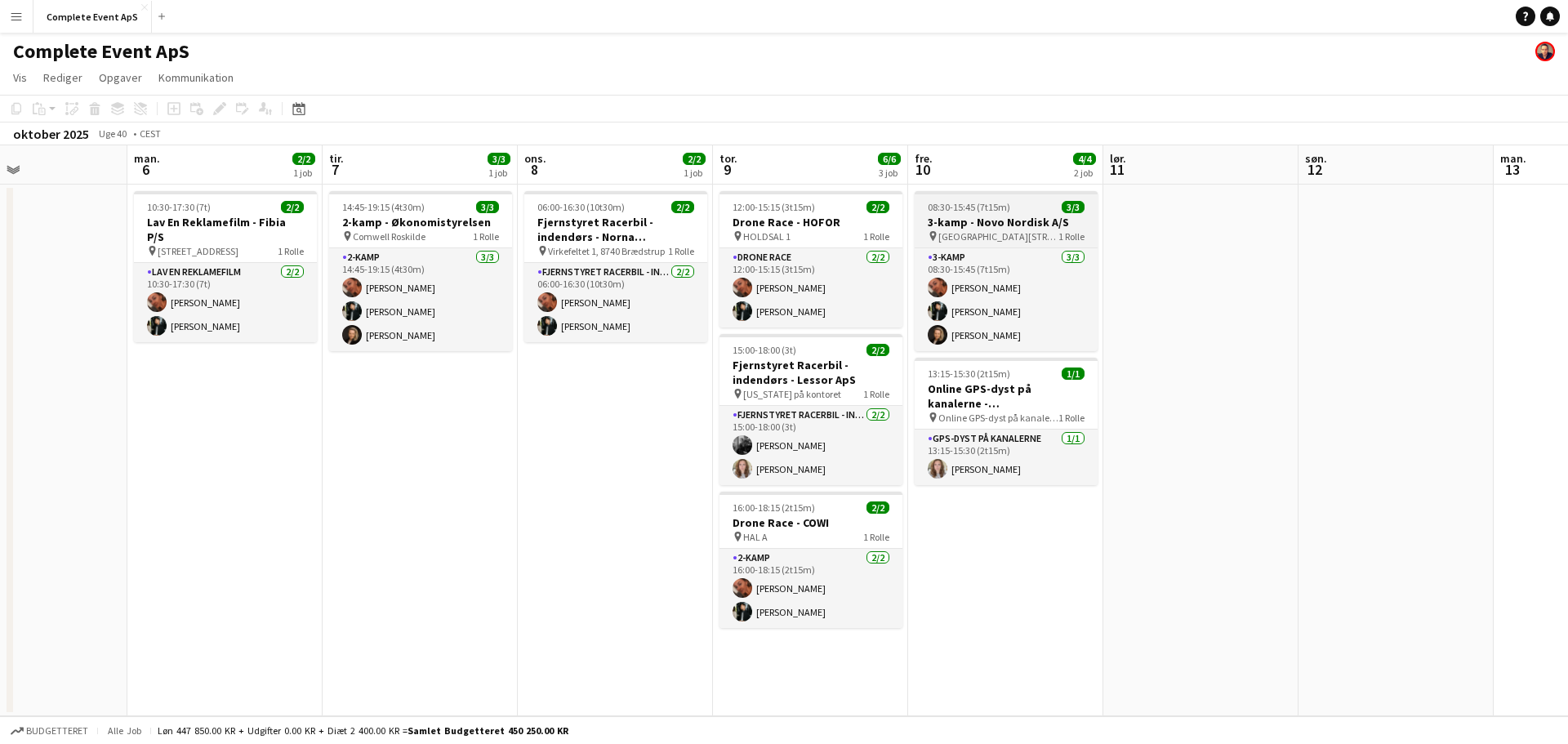
click at [1038, 199] on app-job-card "08:30-15:45 (7t15m) 3/3 3-kamp - Novo Nordisk A/S pin [GEOGRAPHIC_DATA][STREET_…" at bounding box center [1005, 271] width 183 height 160
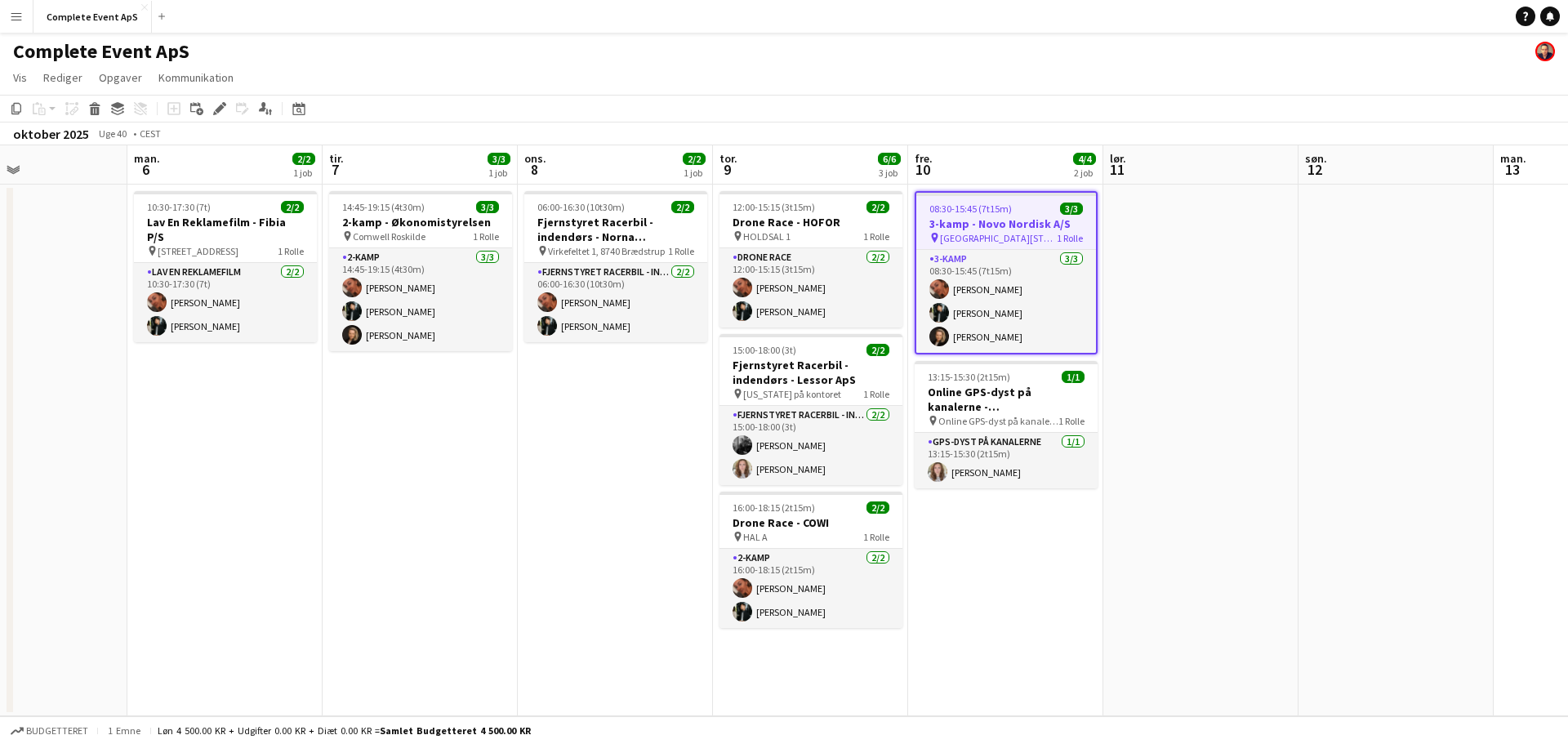
click at [1038, 199] on app-job-card "08:30-15:45 (7t15m) 3/3 3-kamp - Novo Nordisk A/S pin [GEOGRAPHIC_DATA][STREET_…" at bounding box center [1005, 272] width 183 height 163
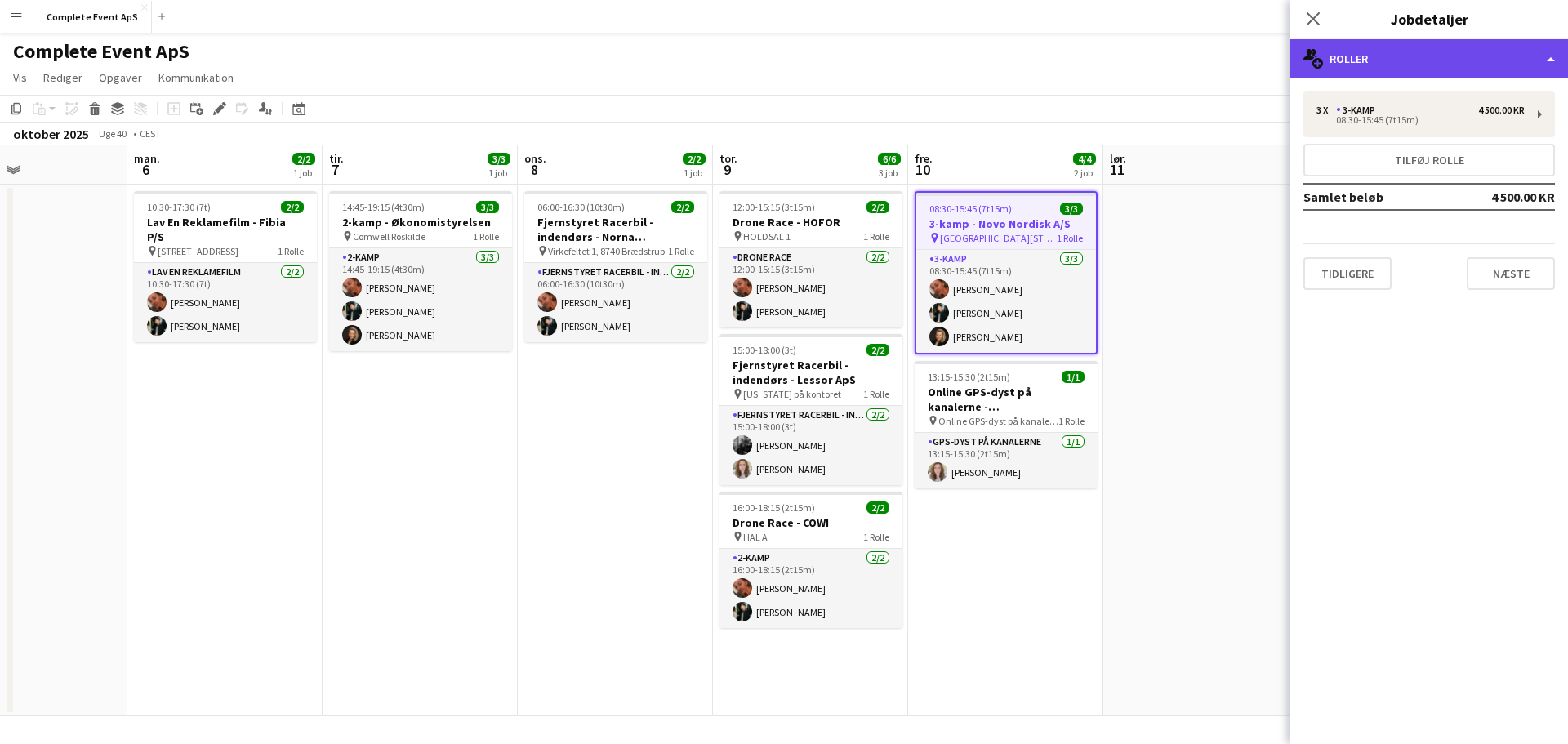
click at [1401, 63] on div "multiple-users-add Roller" at bounding box center [1428, 59] width 277 height 39
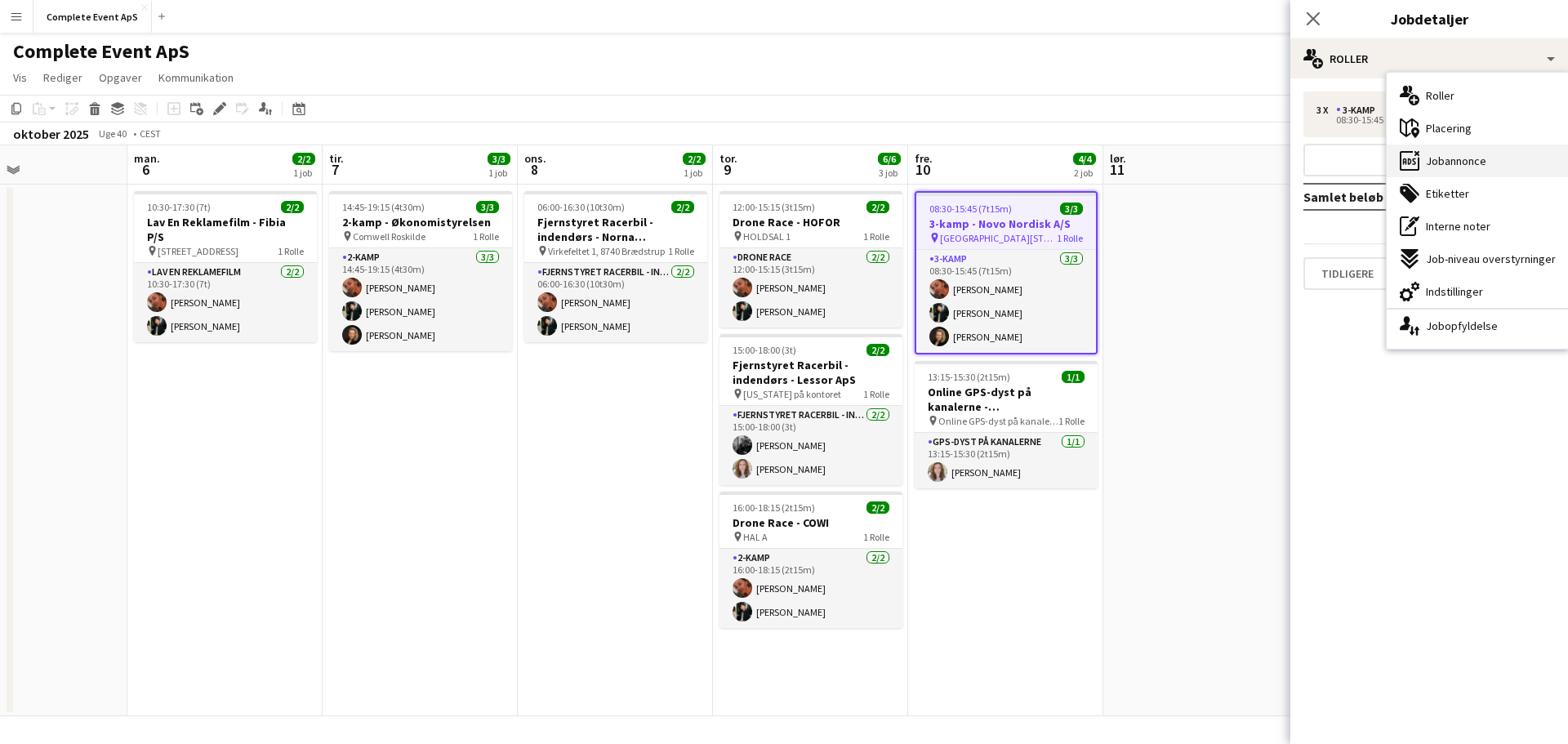
click at [1440, 159] on span "Jobannonce" at bounding box center [1455, 161] width 60 height 15
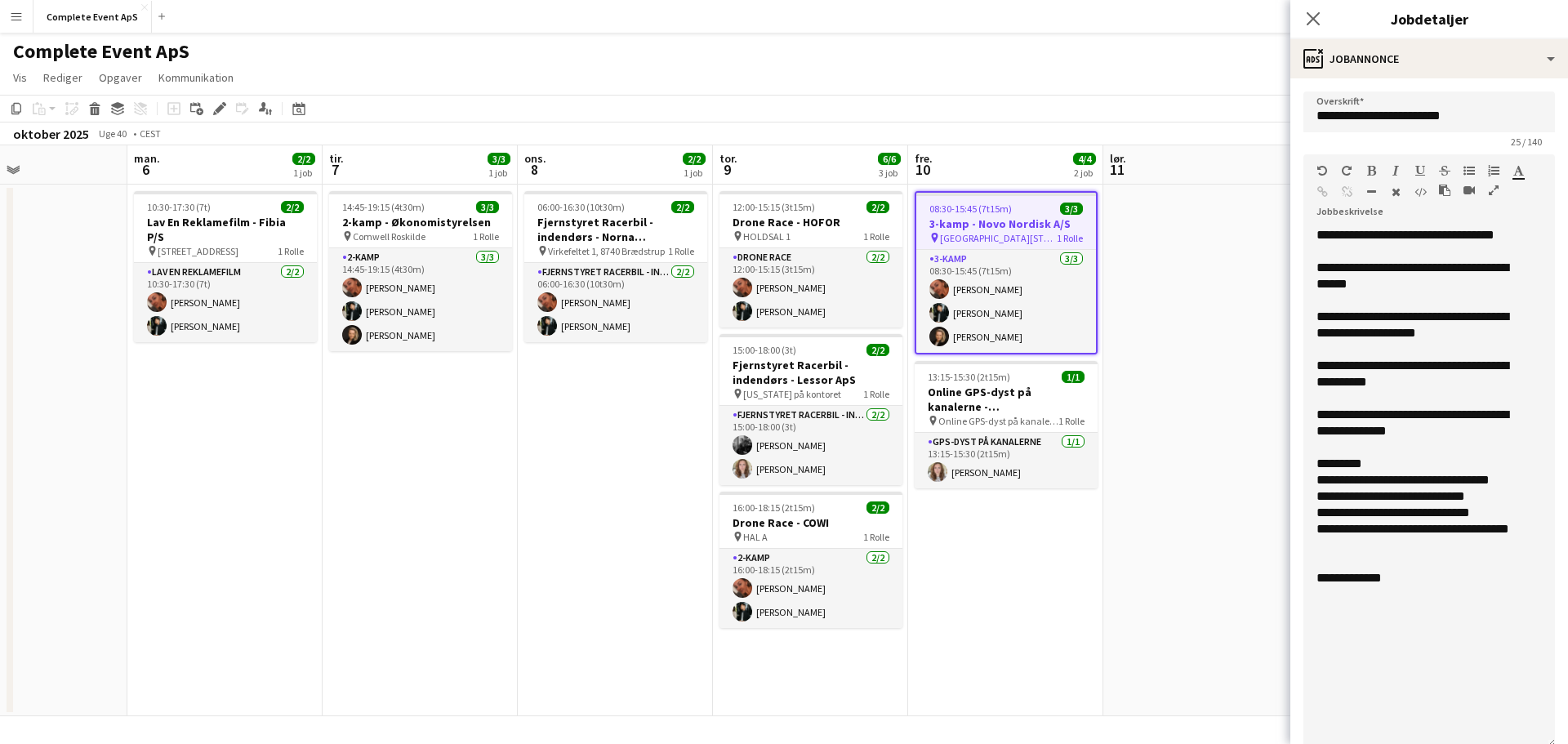
drag, startPoint x: 1526, startPoint y: 339, endPoint x: 1550, endPoint y: 772, distance: 433.7
click at [1550, 743] on html "Menu Boards Boards Boards Alle job Status Arbejdsstyrke Arbejdsstyrke Min arbej…" at bounding box center [784, 372] width 1568 height 744
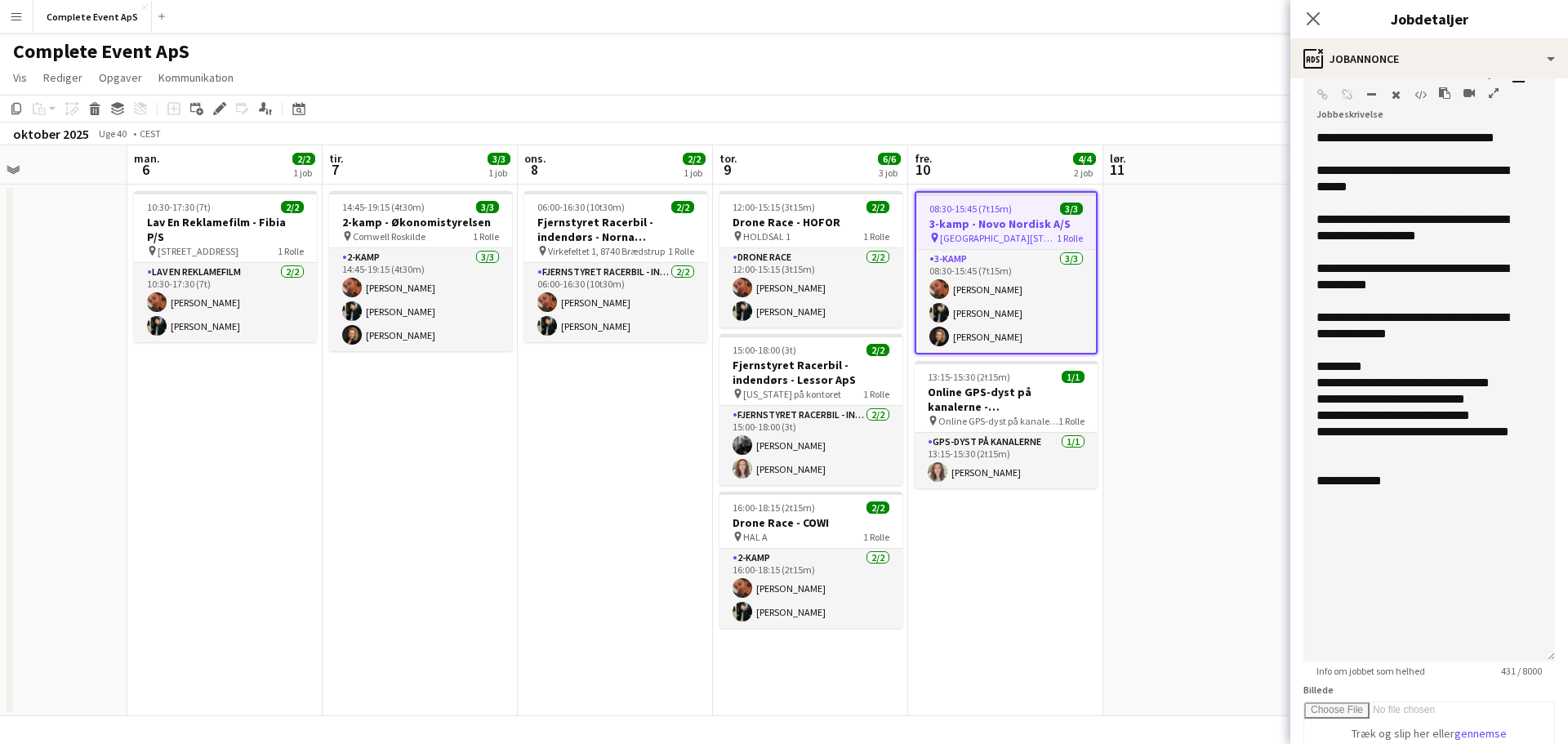
scroll to position [0, 0]
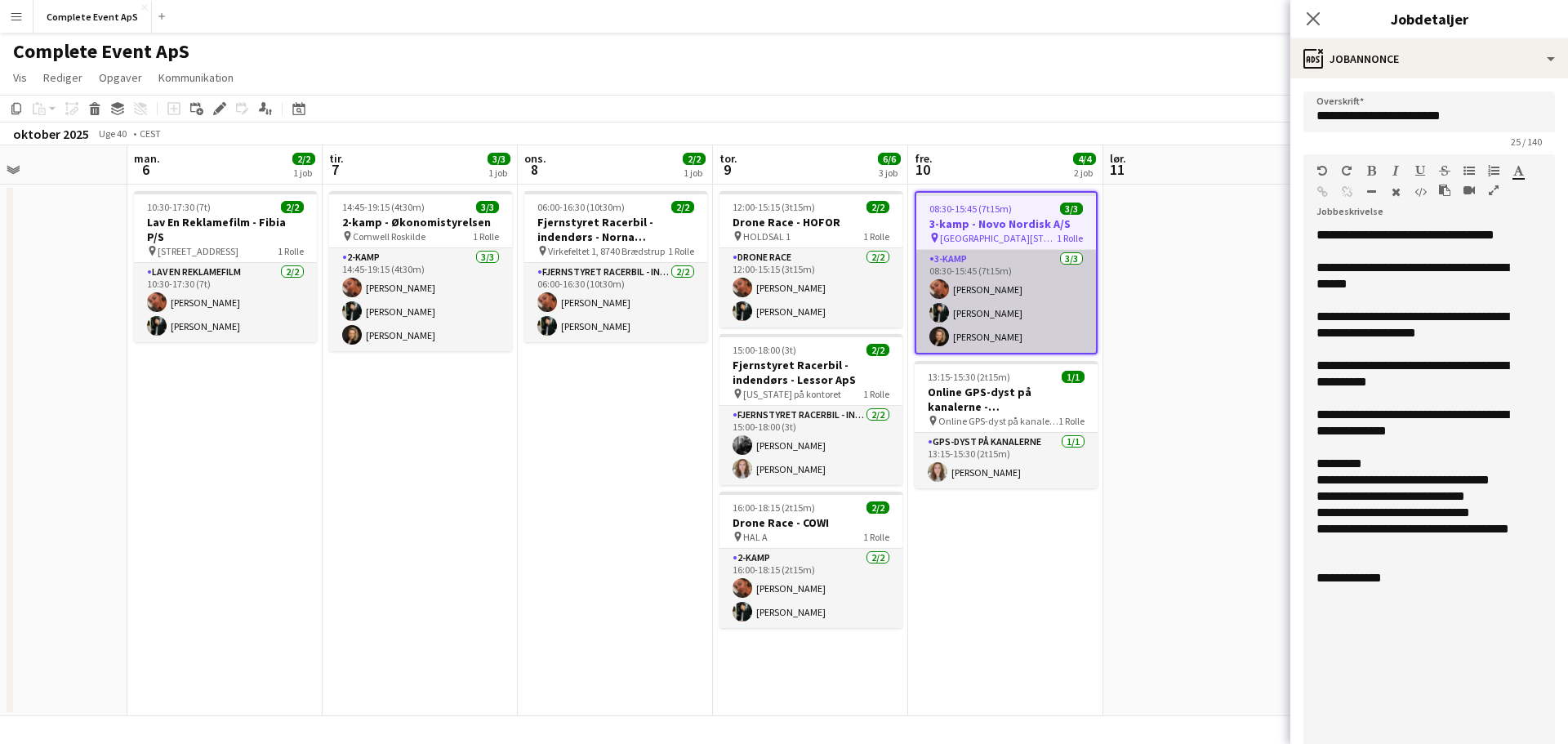
click at [958, 342] on app-card-role "3-kamp [DATE] 08:30-15:45 (7t15m) [PERSON_NAME] [PERSON_NAME] [PERSON_NAME]" at bounding box center [1005, 302] width 179 height 103
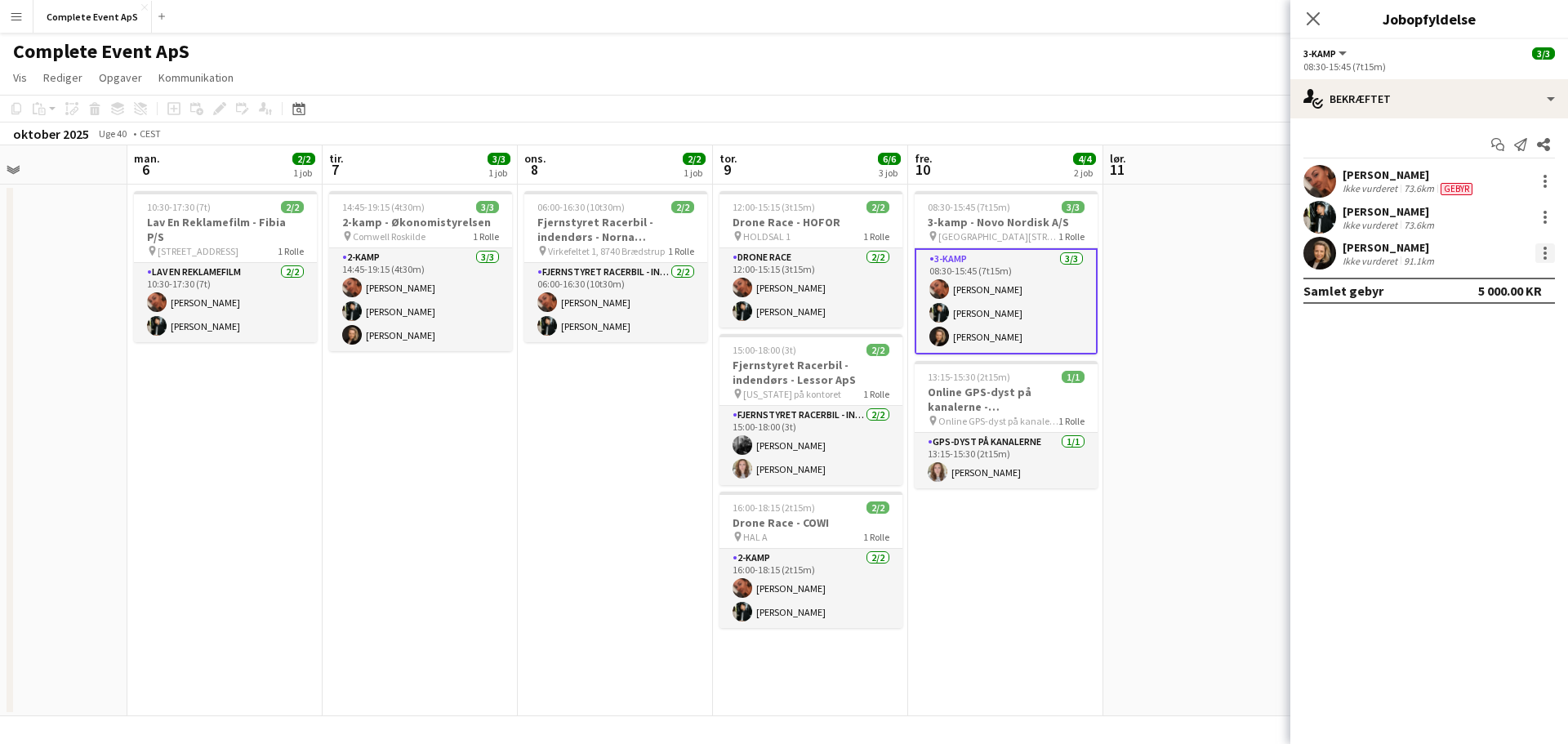
click at [1544, 253] on div at bounding box center [1545, 253] width 3 height 3
click at [1481, 280] on span "Rediger gebyr" at bounding box center [1459, 283] width 83 height 14
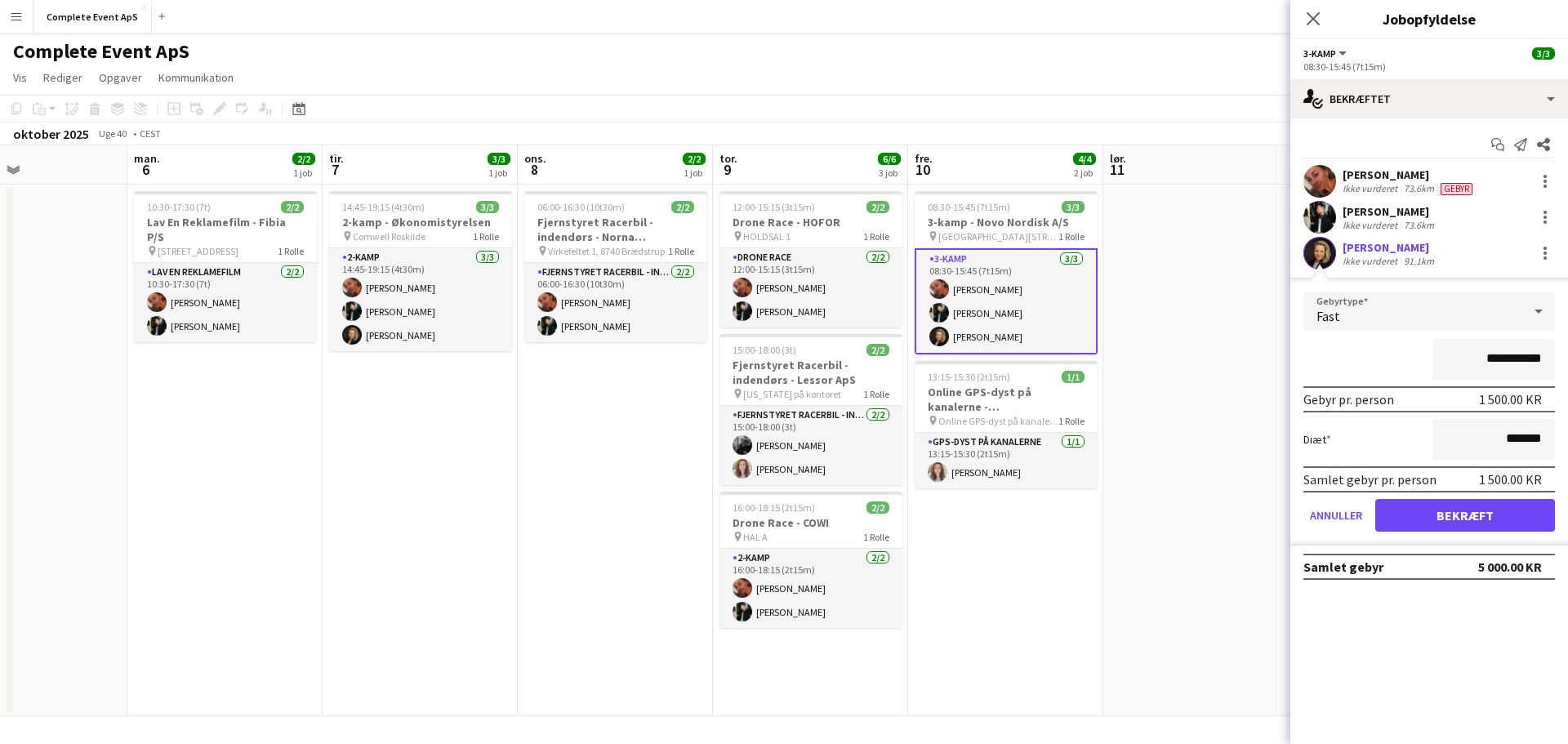
click at [1224, 395] on app-date-cell at bounding box center [1201, 450] width 195 height 532
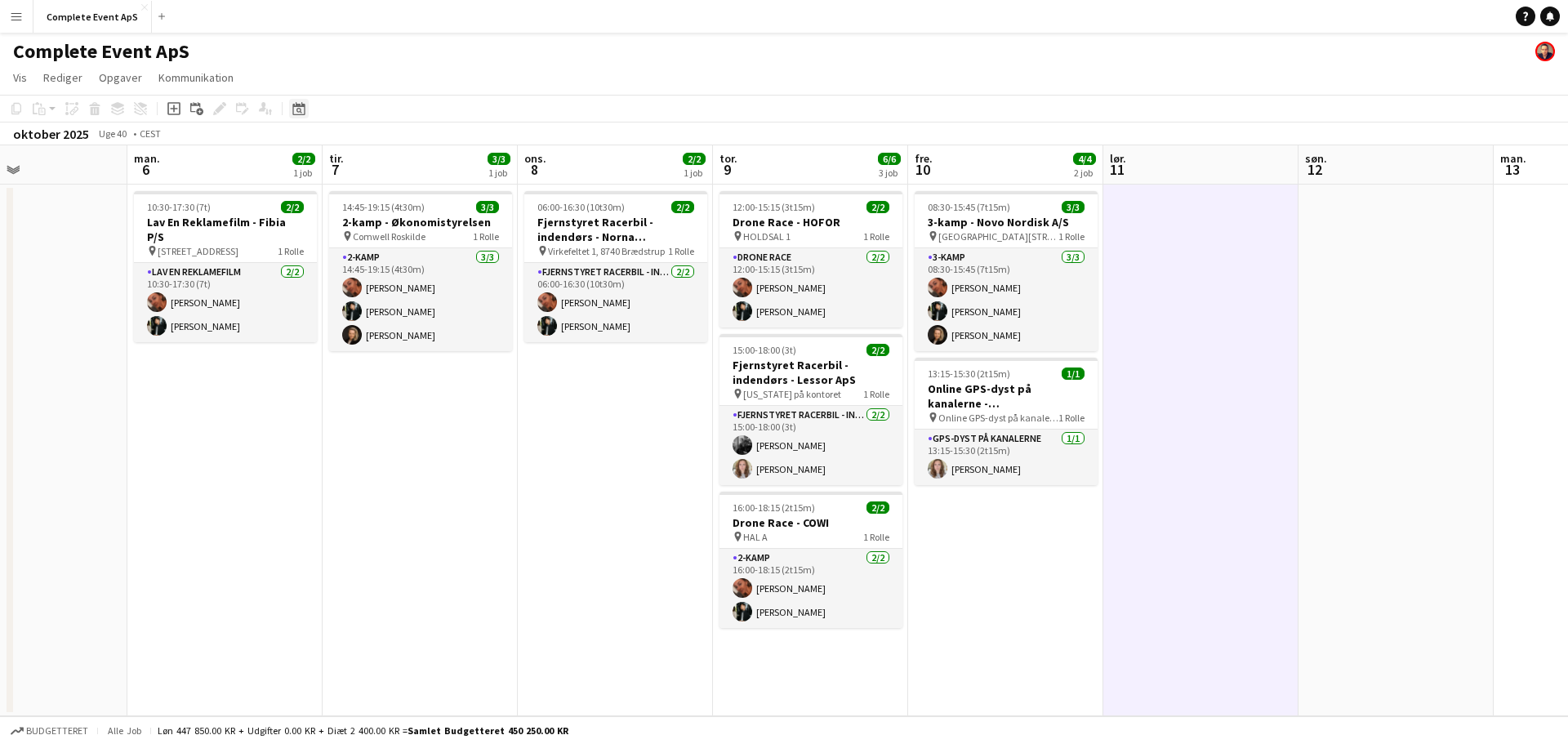
click at [299, 107] on icon at bounding box center [298, 109] width 12 height 13
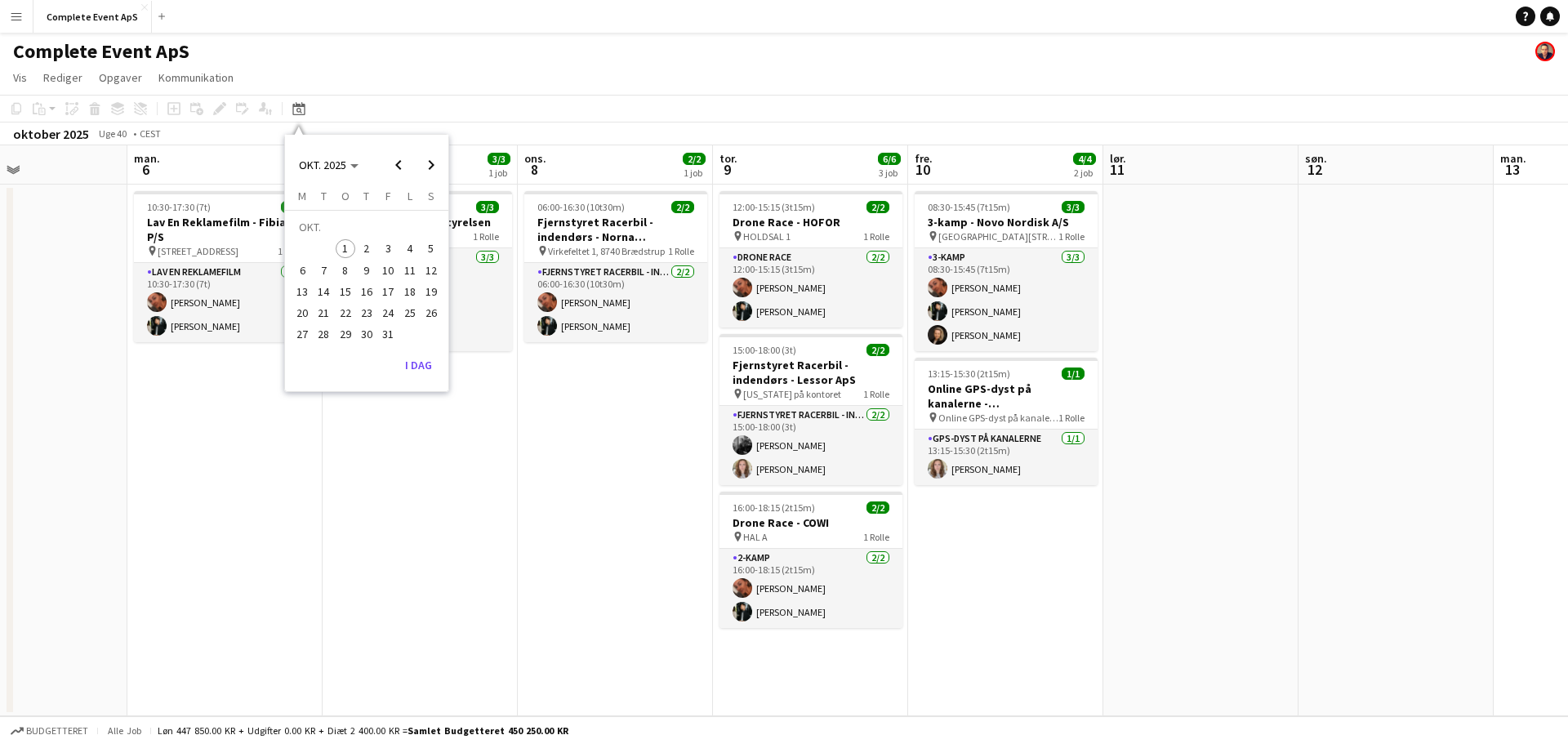
click at [367, 336] on span "30" at bounding box center [366, 334] width 20 height 20
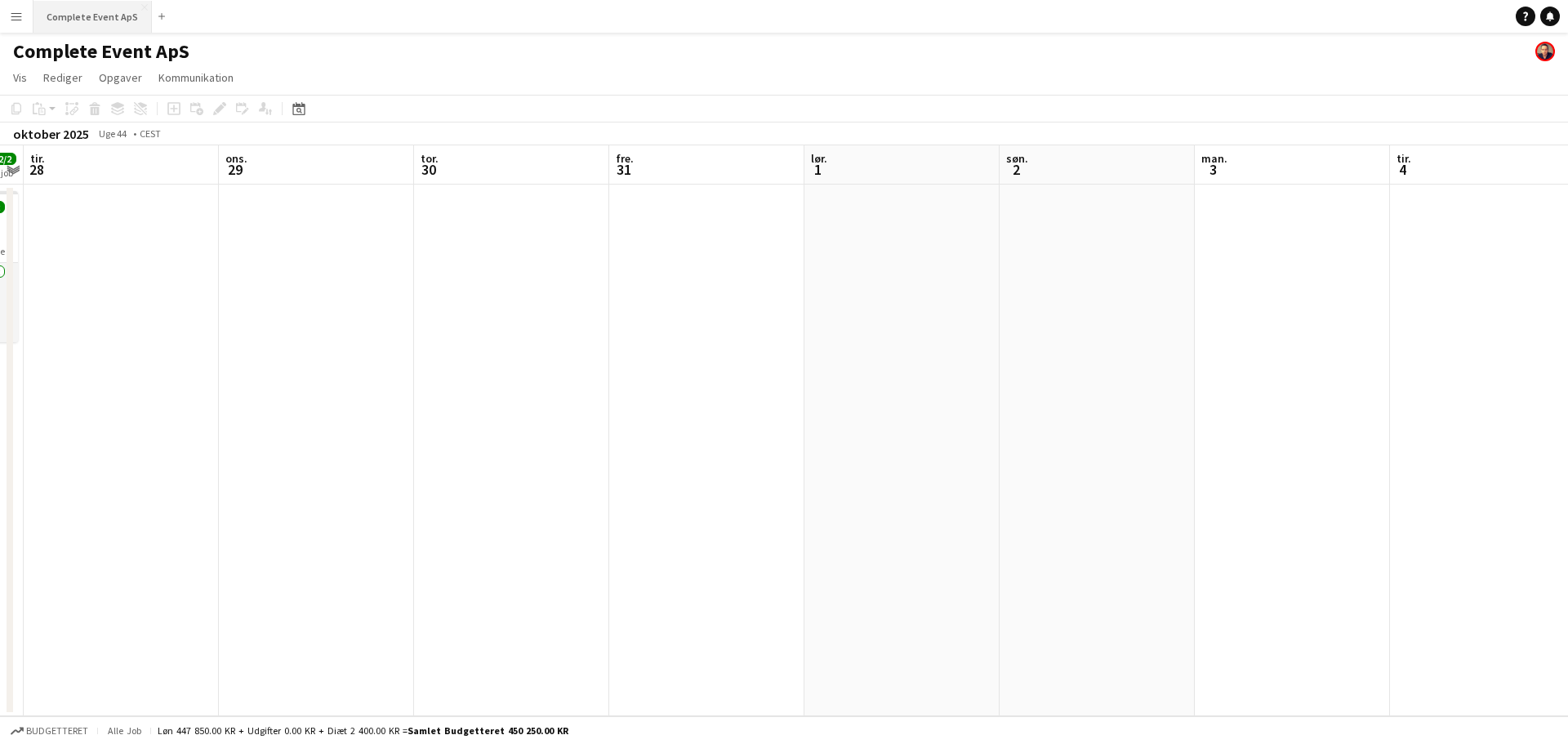
click at [96, 18] on button "Complete Event ApS Luk" at bounding box center [93, 17] width 118 height 32
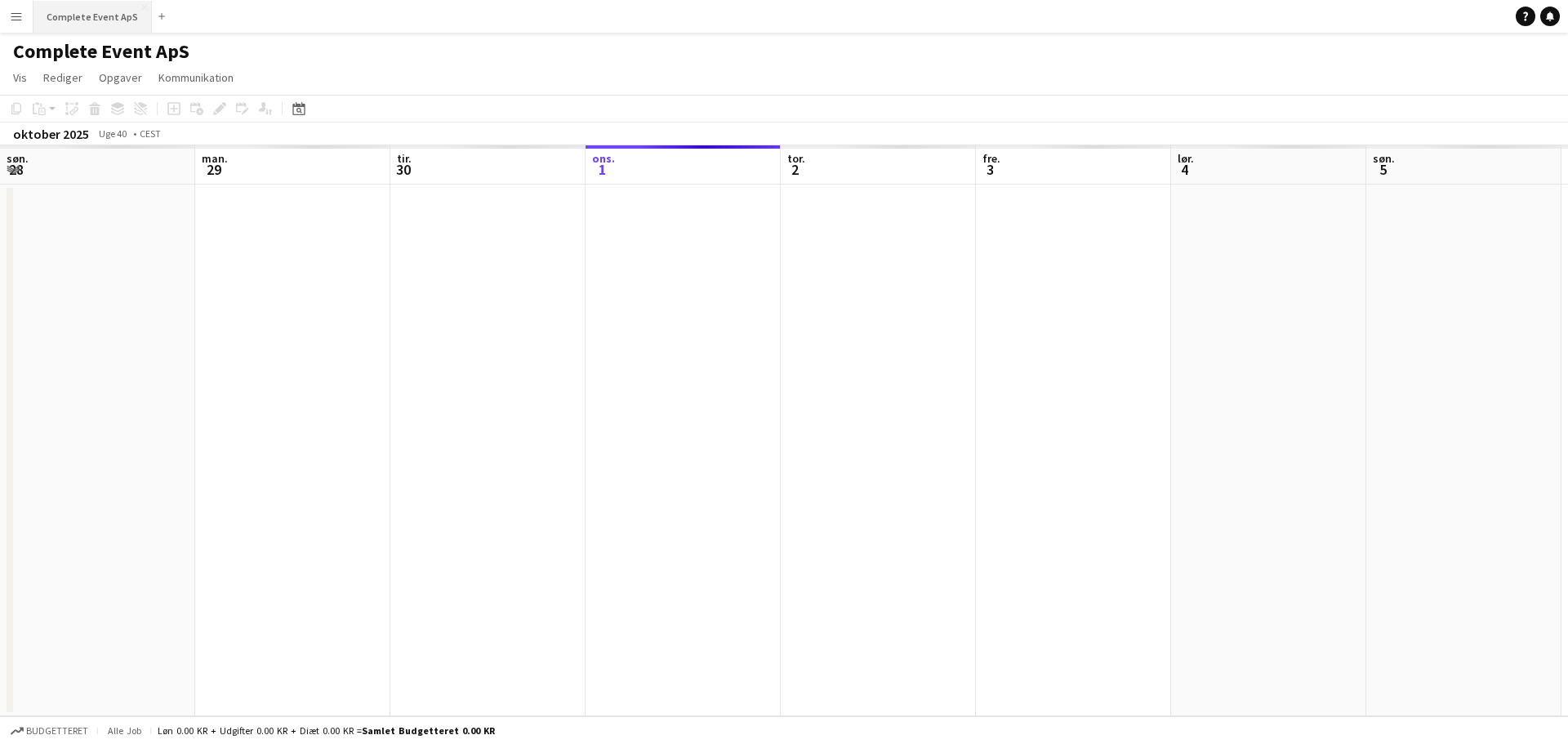
scroll to position [0, 390]
